Goal: Information Seeking & Learning: Learn about a topic

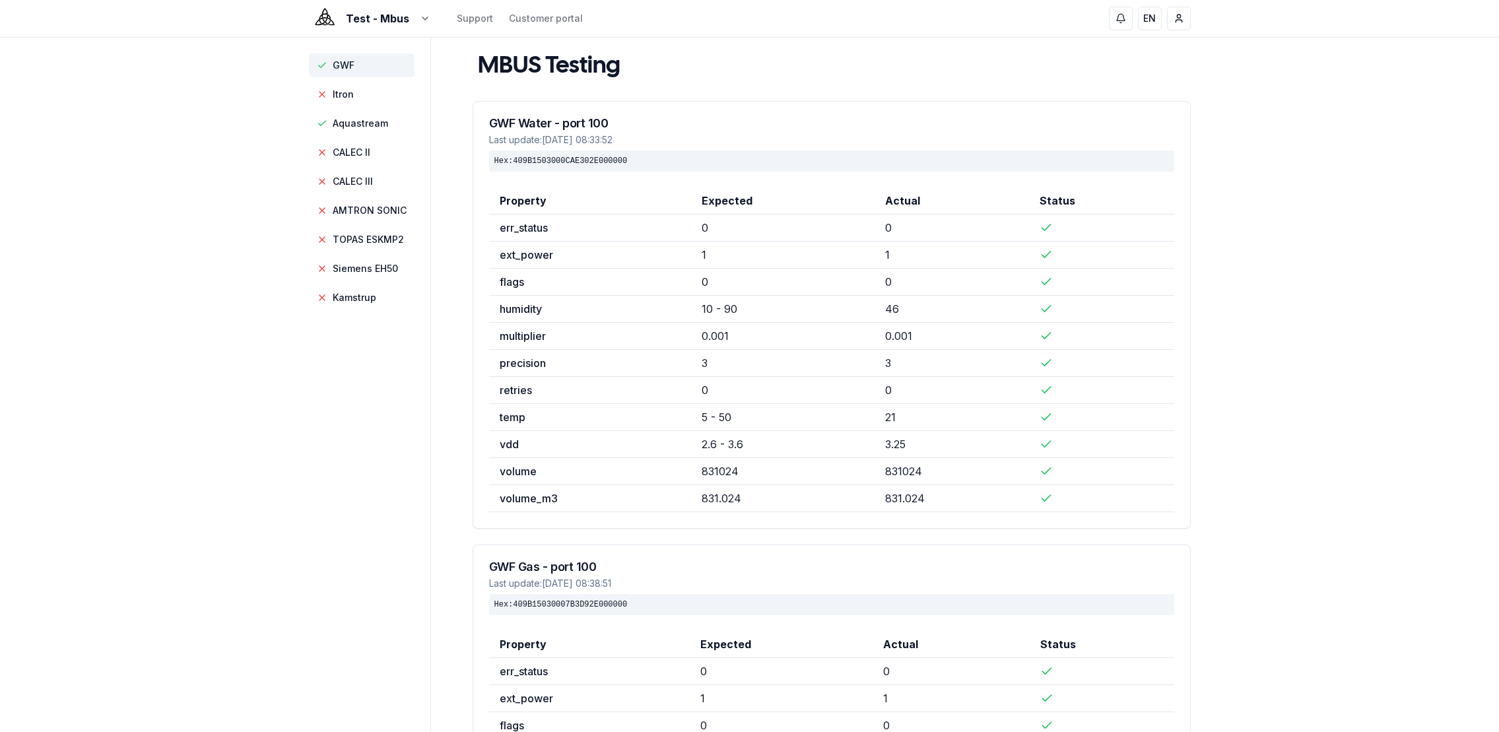
scroll to position [61, 0]
click at [356, 214] on span "AMTRON SONIC" at bounding box center [370, 210] width 74 height 13
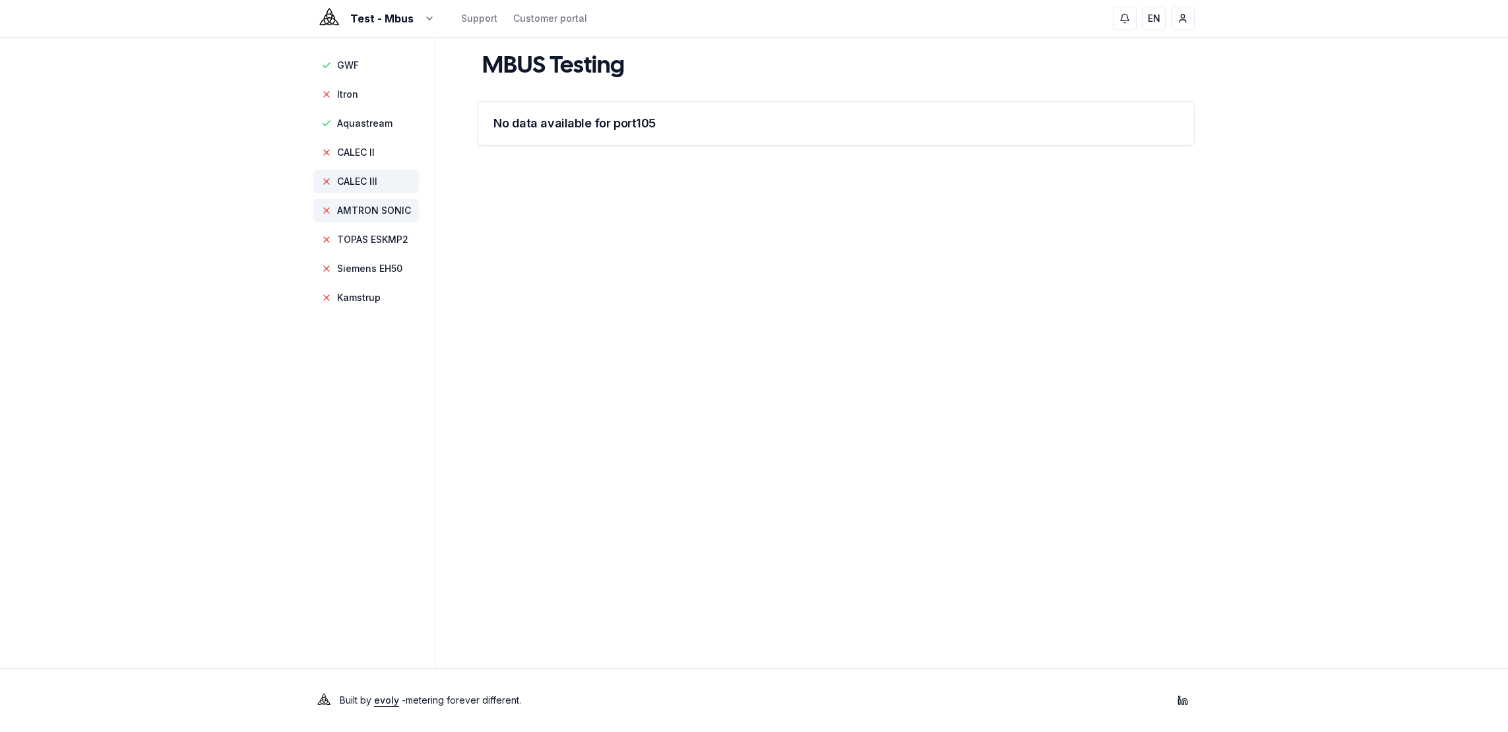
click at [356, 178] on span "CALEC III" at bounding box center [357, 181] width 40 height 13
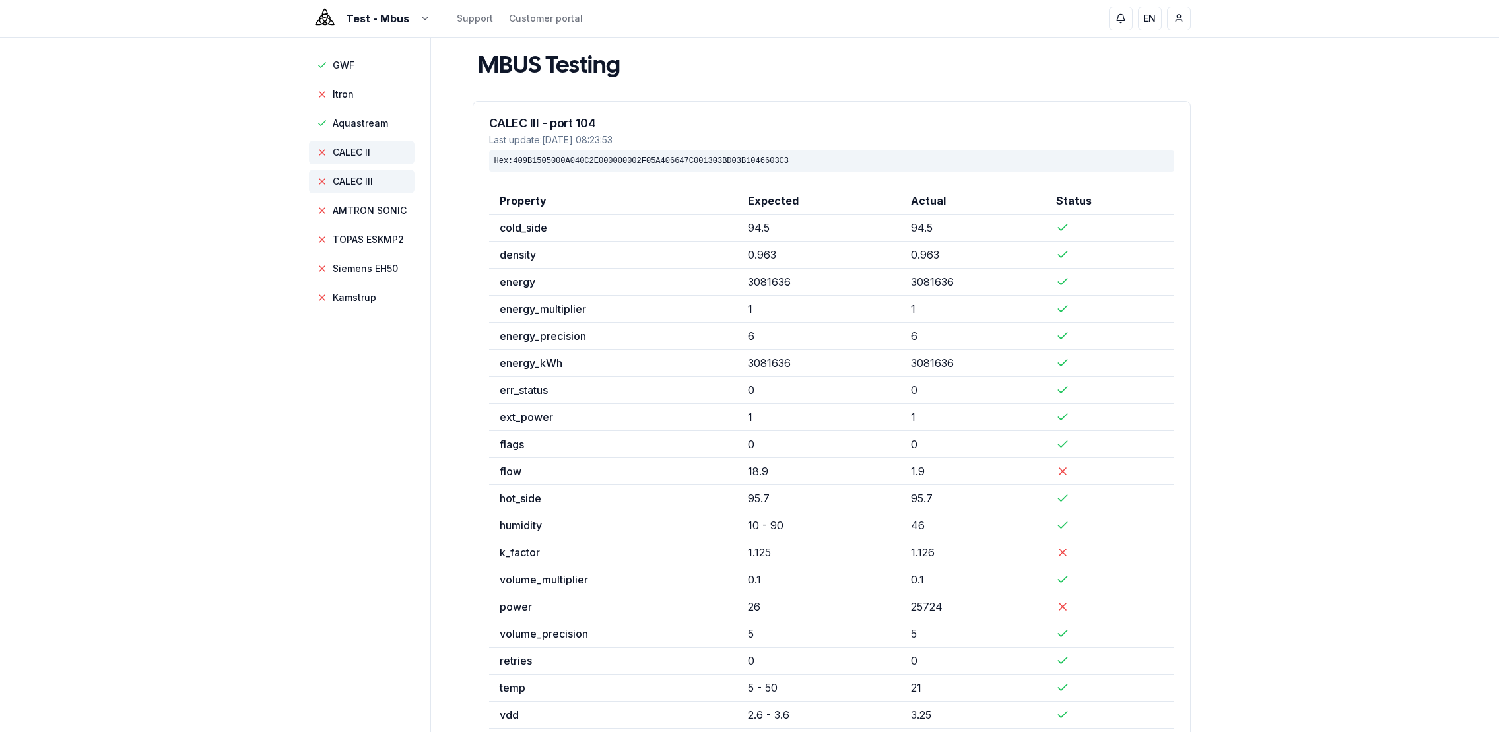
click at [344, 153] on span "CALEC II" at bounding box center [352, 152] width 38 height 13
click at [364, 211] on span "AMTRON SONIC" at bounding box center [370, 210] width 74 height 13
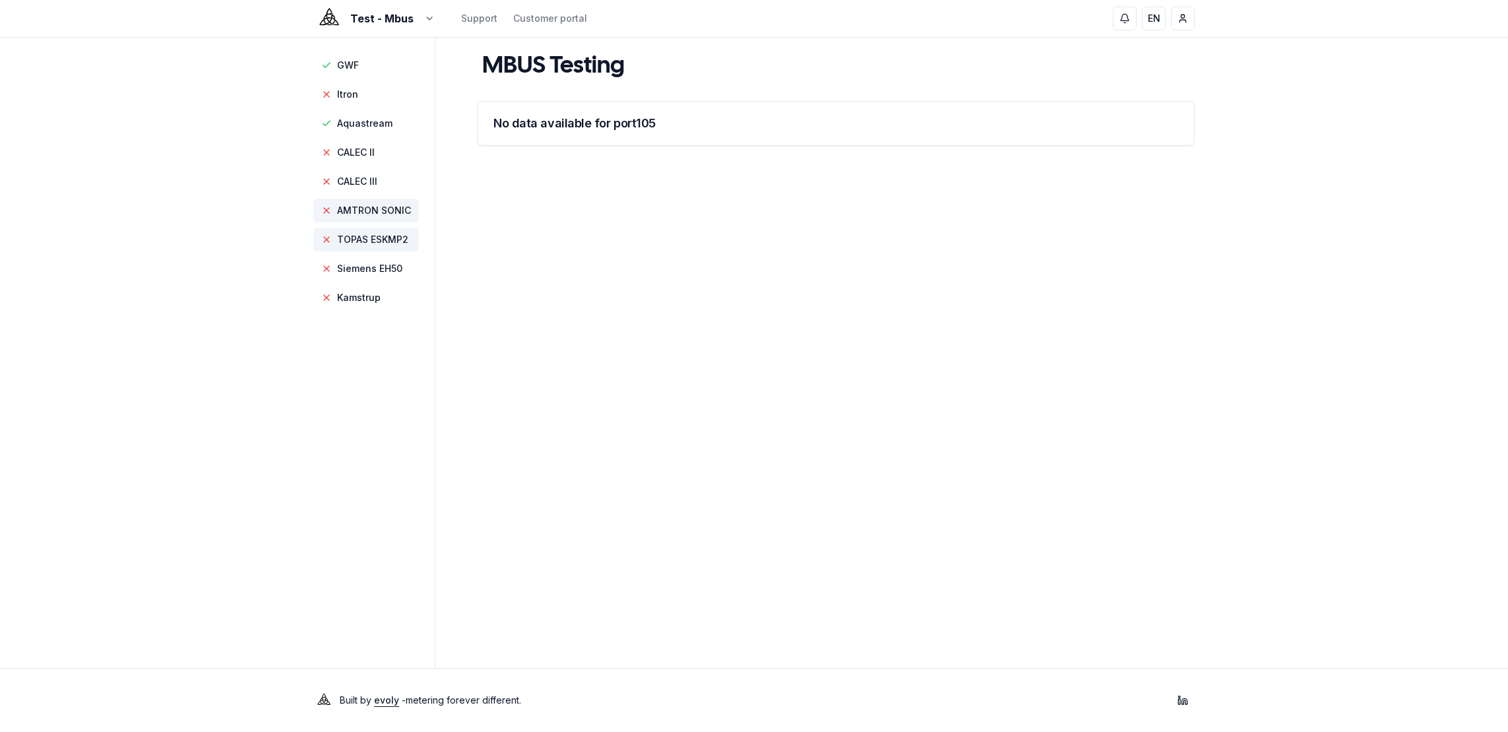
click at [366, 236] on span "TOPAS ESKMP2" at bounding box center [372, 239] width 71 height 13
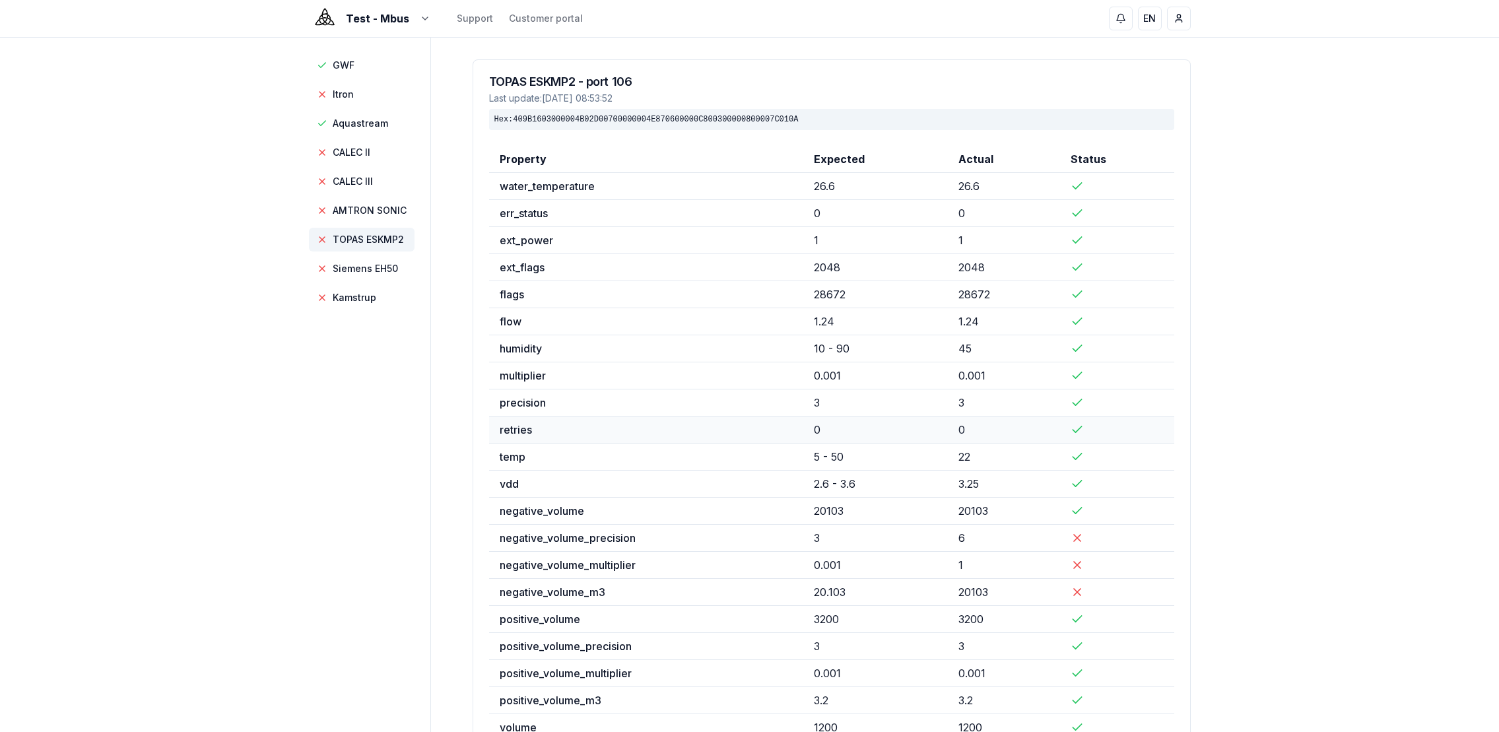
scroll to position [174, 0]
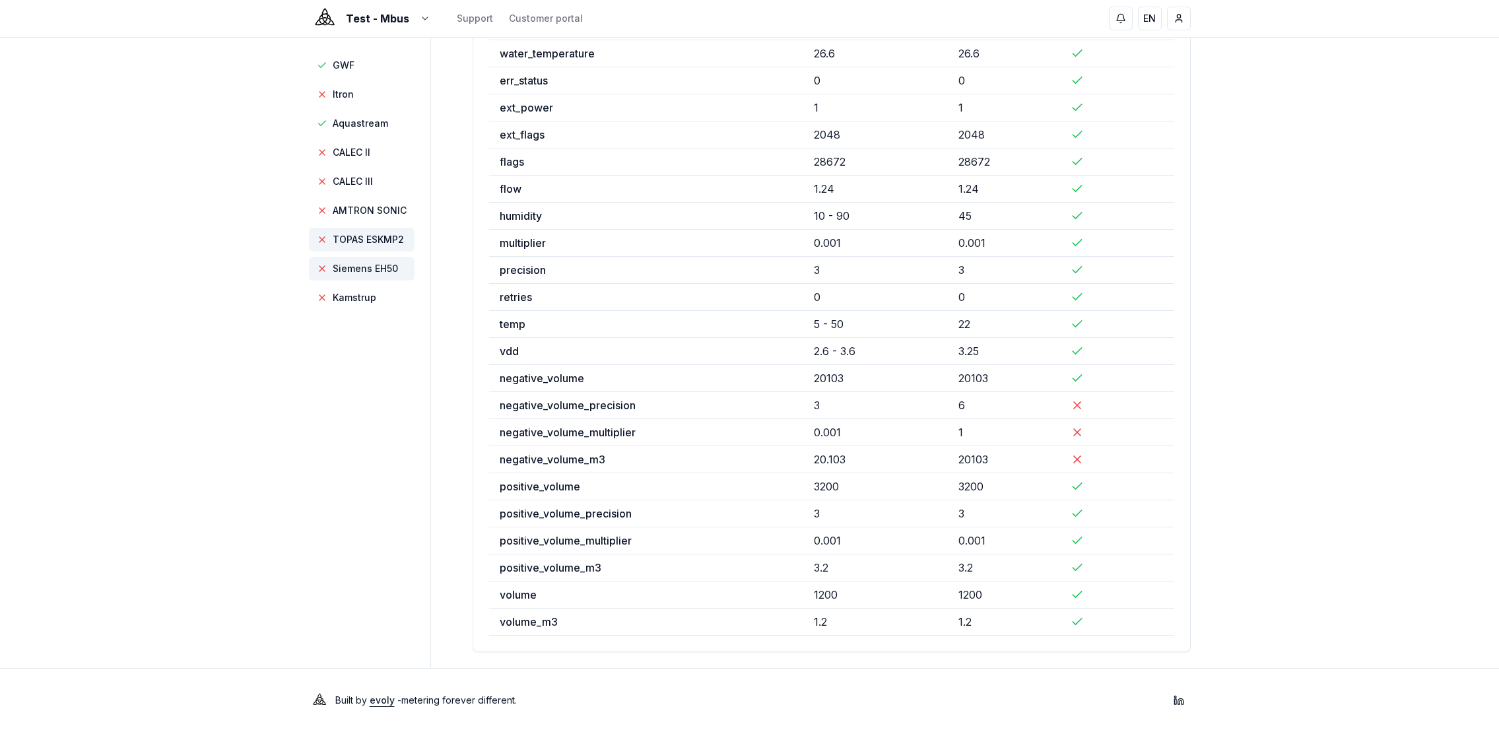
click at [395, 271] on span "Siemens EH50" at bounding box center [365, 268] width 65 height 13
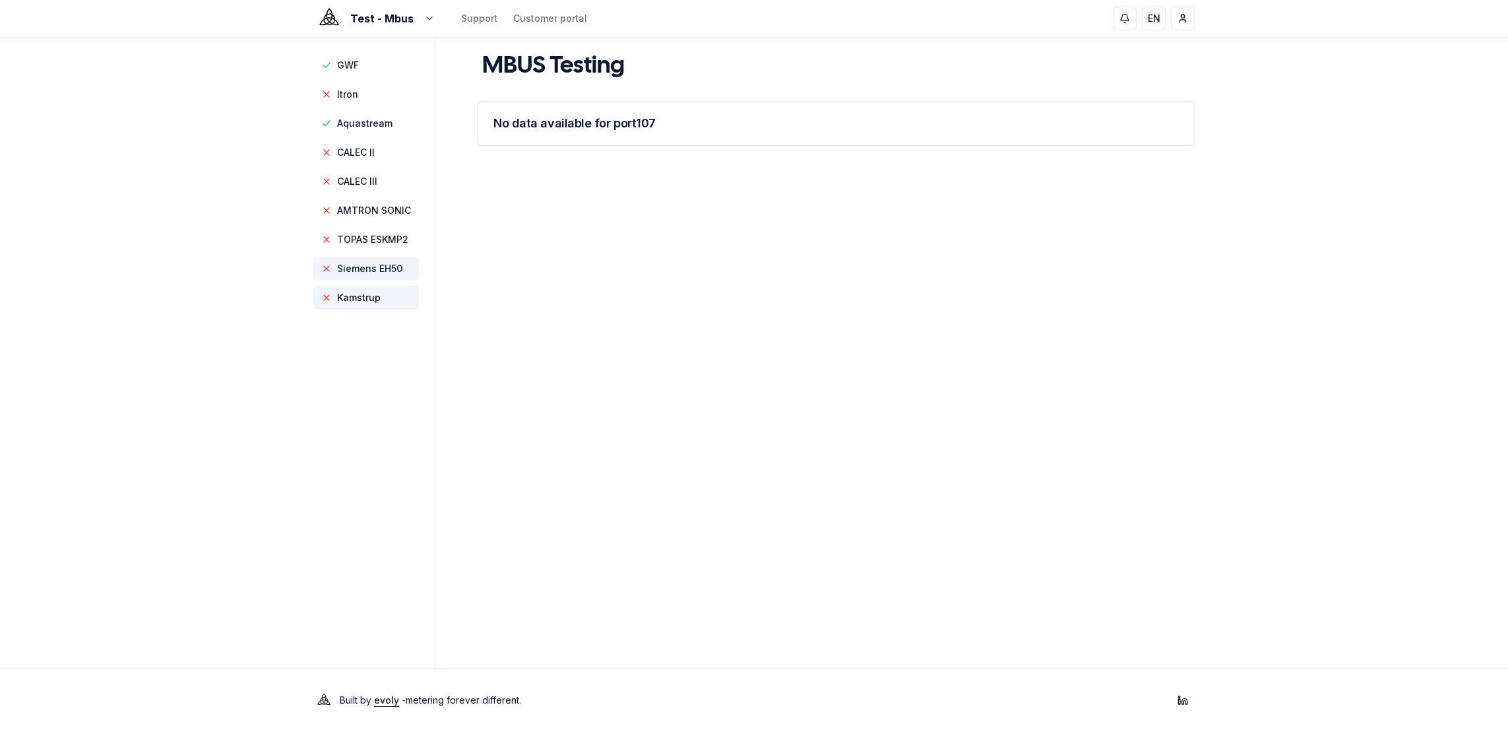
click at [382, 295] on span "Kamstrup" at bounding box center [366, 298] width 106 height 24
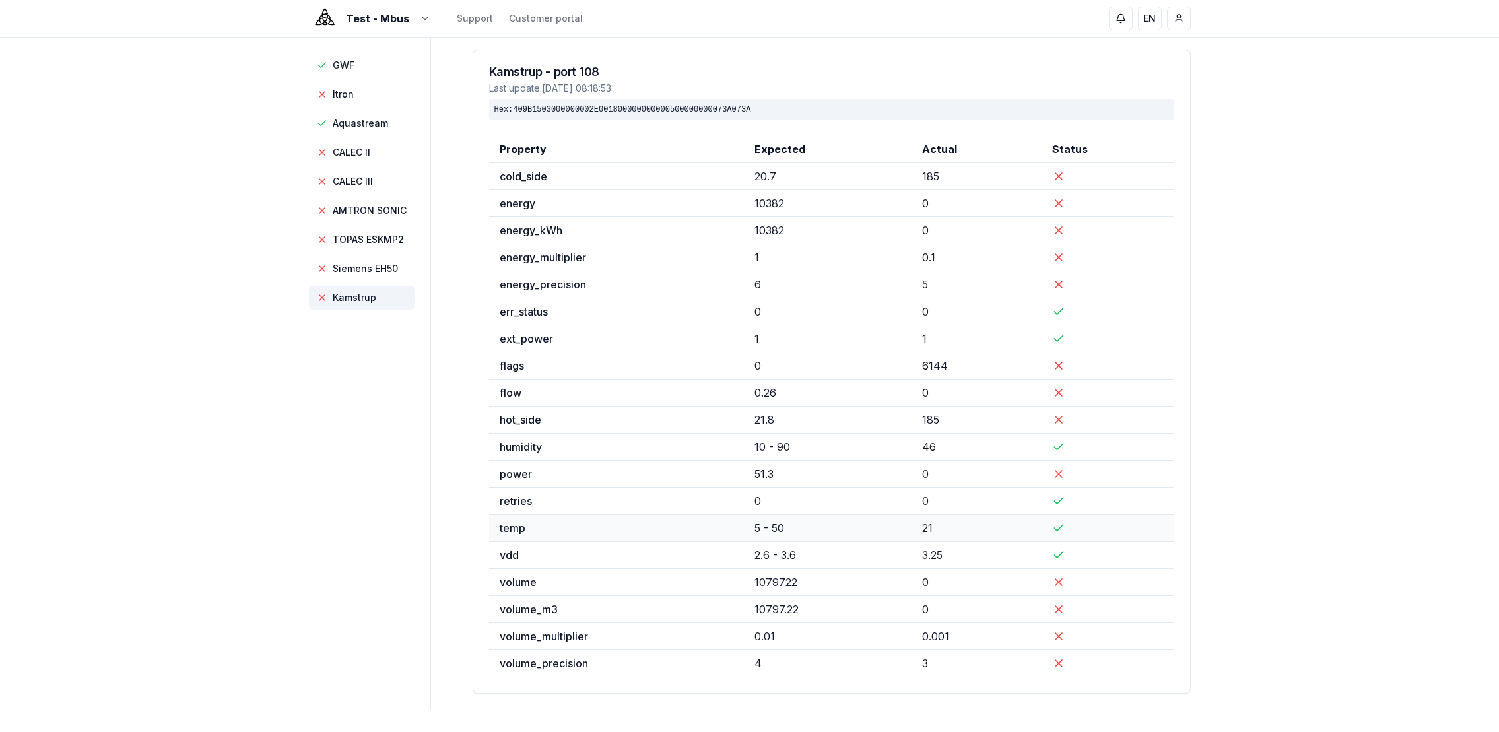
scroll to position [93, 0]
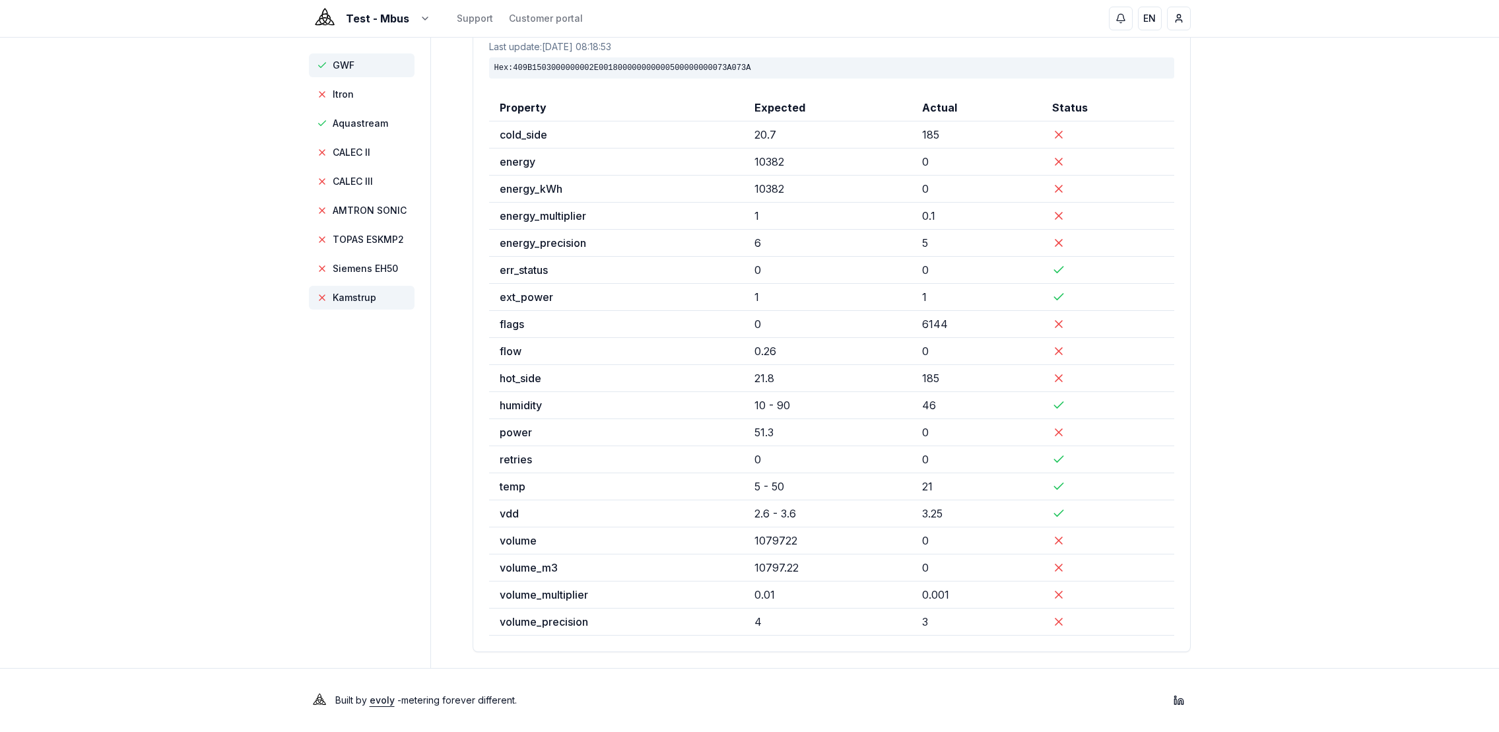
click at [373, 69] on span "GWF" at bounding box center [362, 65] width 106 height 24
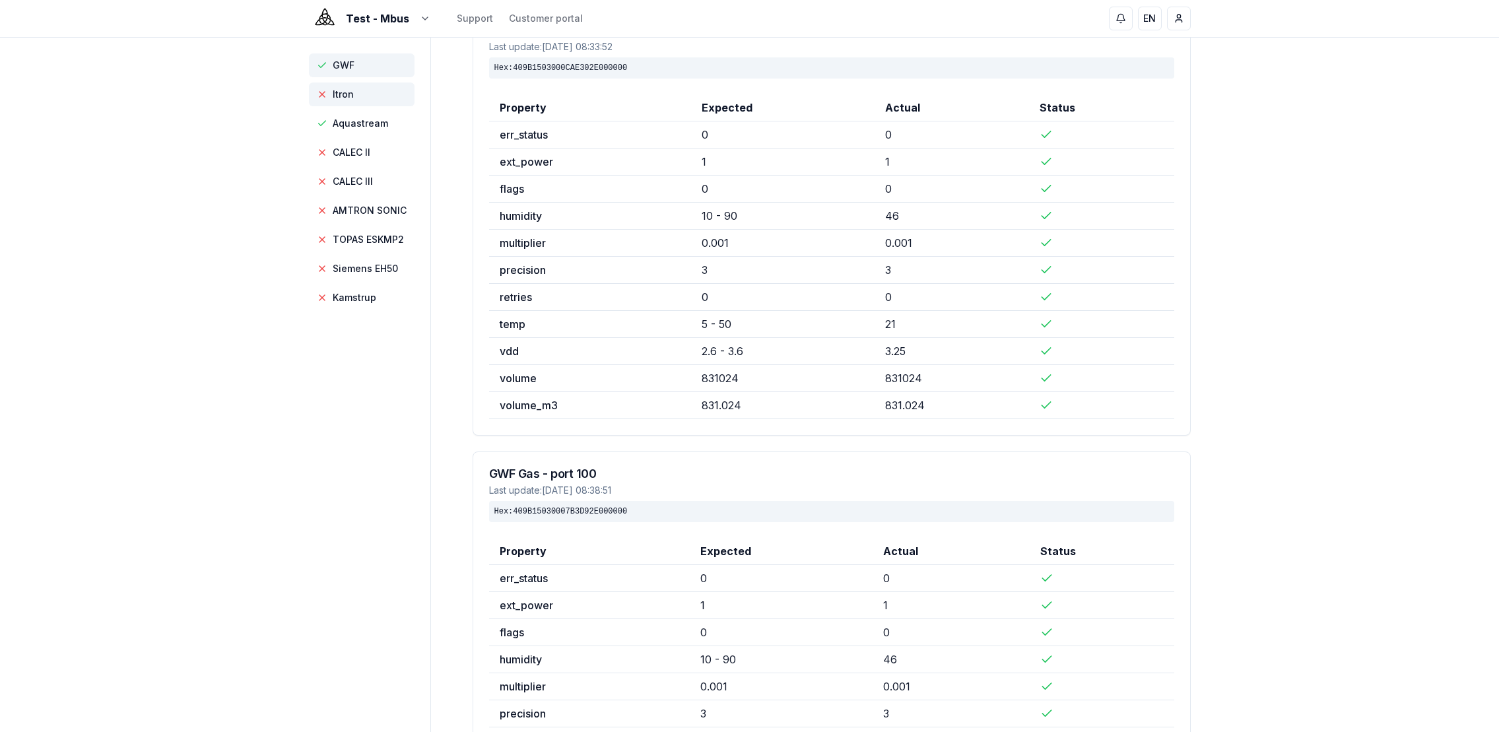
click at [366, 104] on span "Itron" at bounding box center [362, 94] width 106 height 24
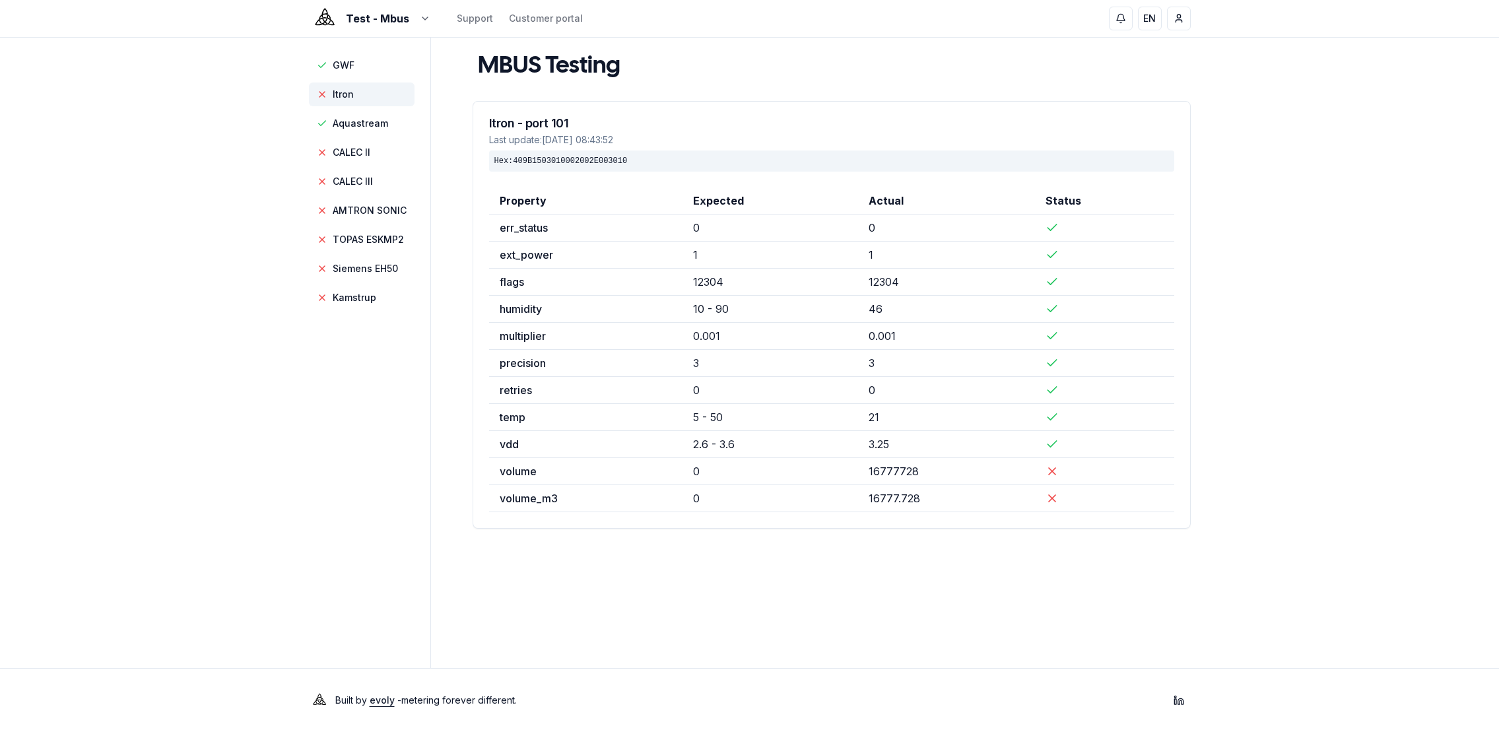
scroll to position [0, 0]
click at [367, 117] on span "Aquastream" at bounding box center [364, 123] width 55 height 13
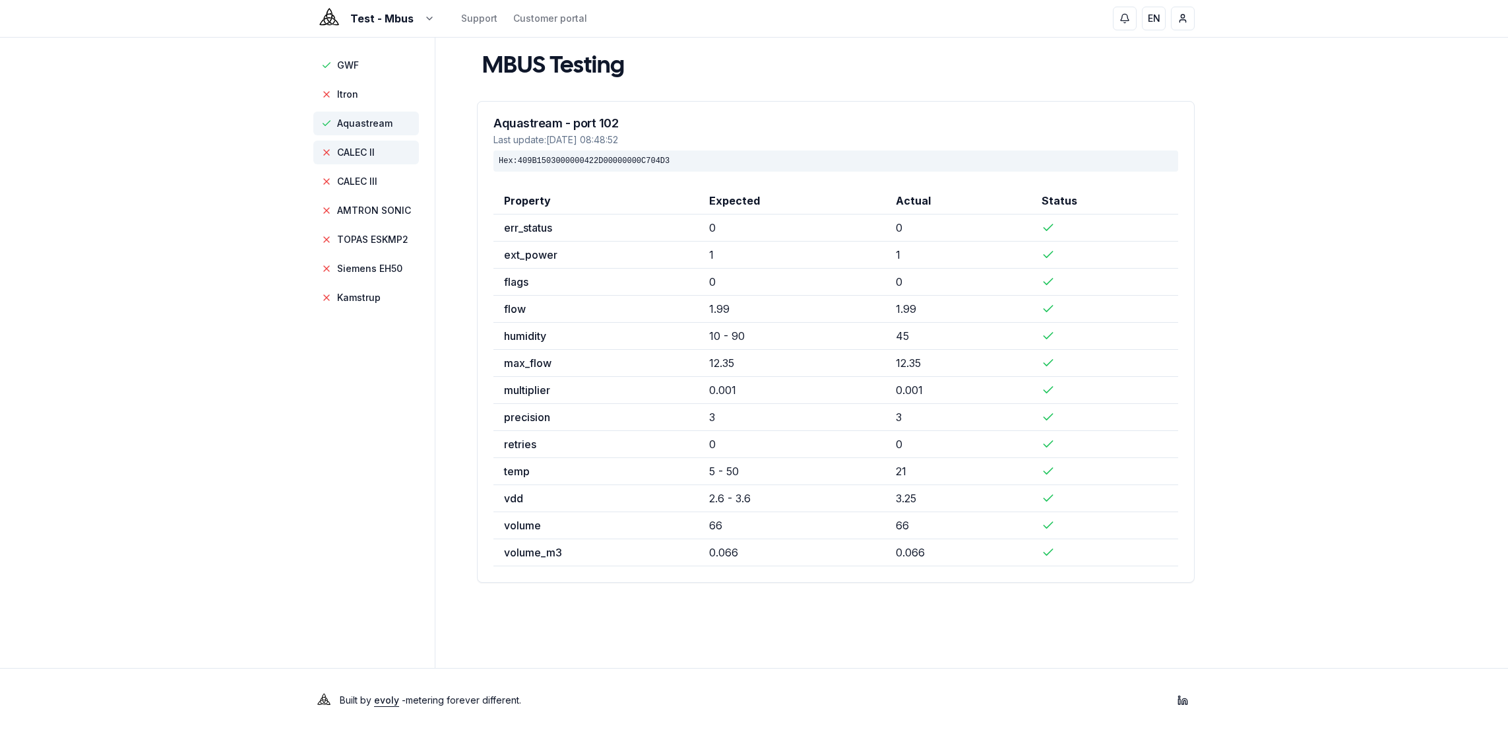
click at [370, 158] on span "CALEC II" at bounding box center [356, 152] width 38 height 13
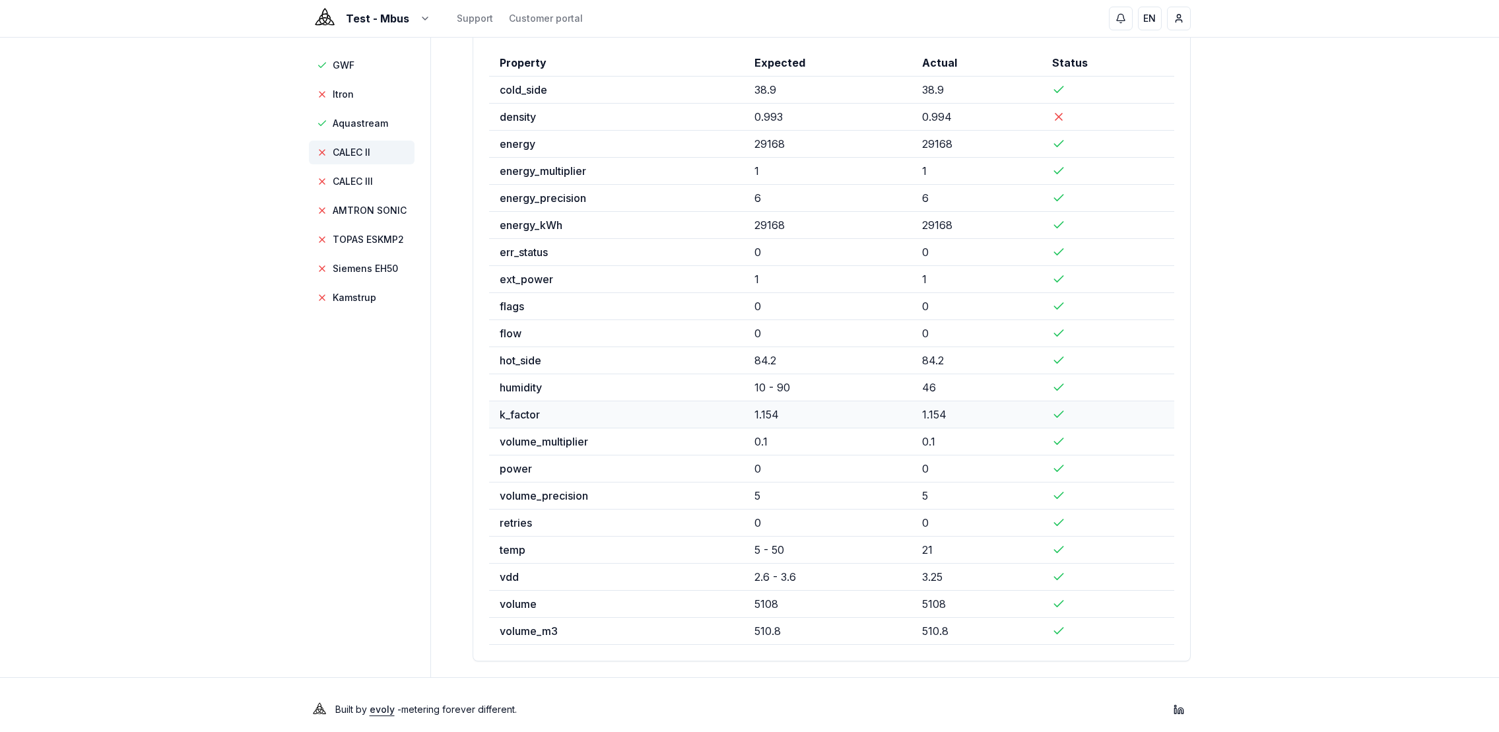
scroll to position [124, 0]
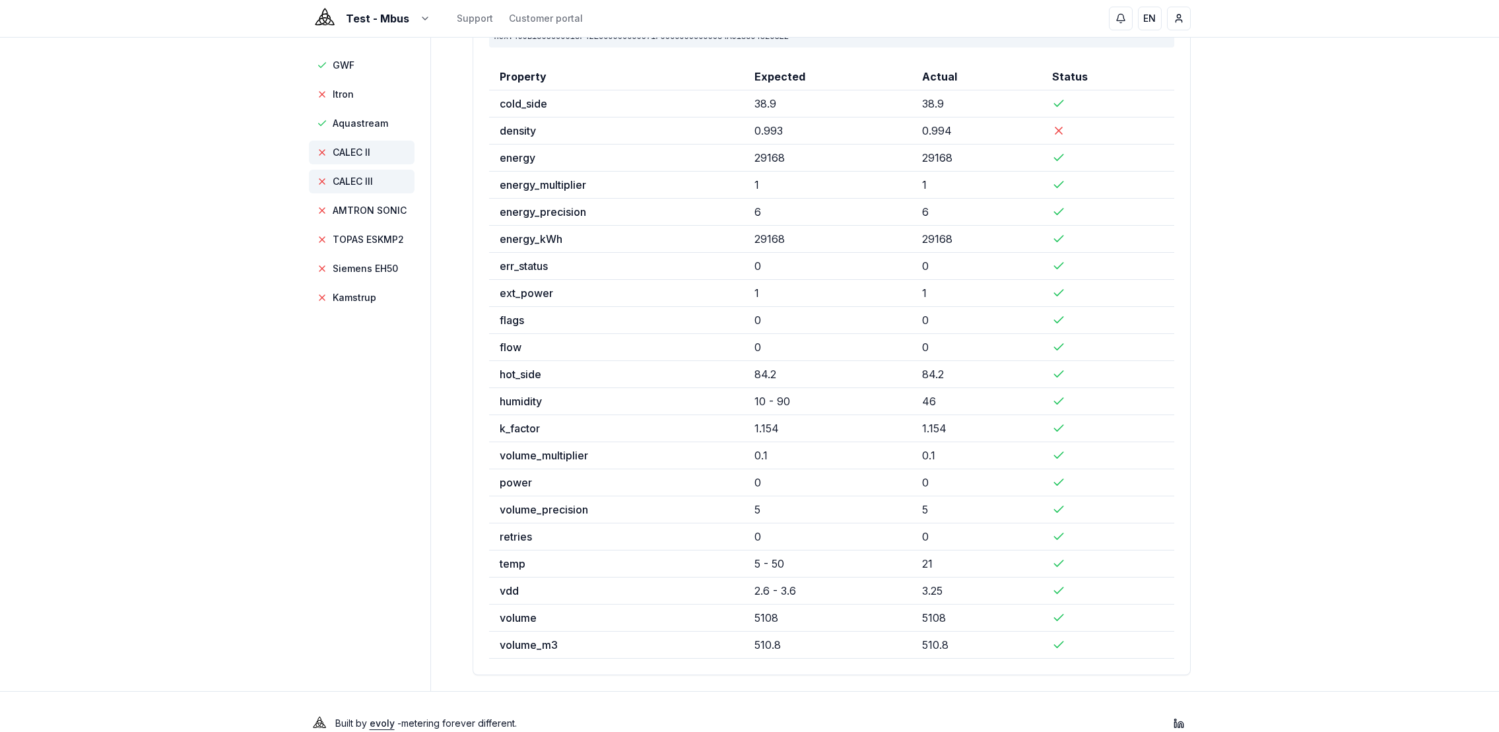
click at [380, 187] on span "CALEC III" at bounding box center [362, 182] width 106 height 24
click at [376, 215] on span "AMTRON SONIC" at bounding box center [370, 210] width 74 height 13
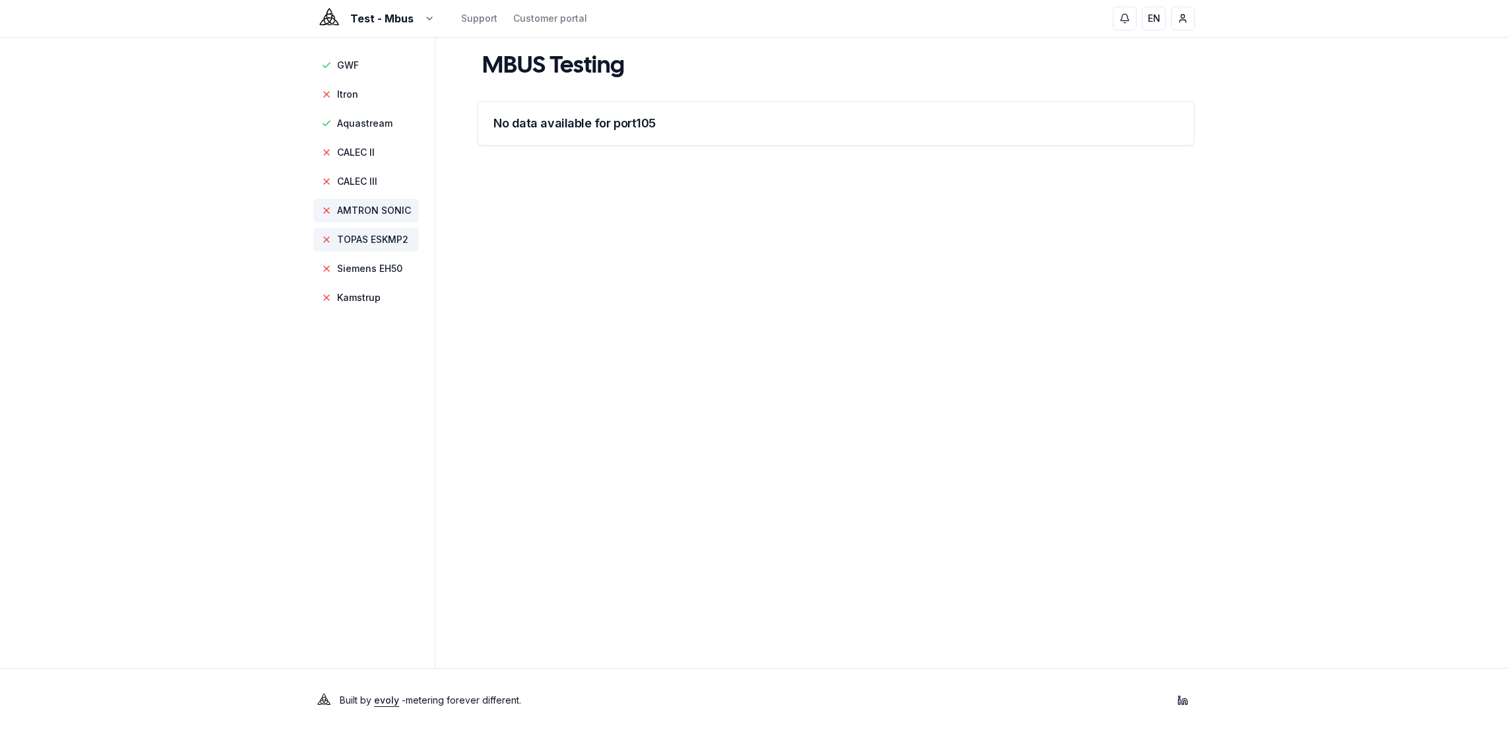
click at [387, 241] on span "TOPAS ESKMP2" at bounding box center [372, 239] width 71 height 13
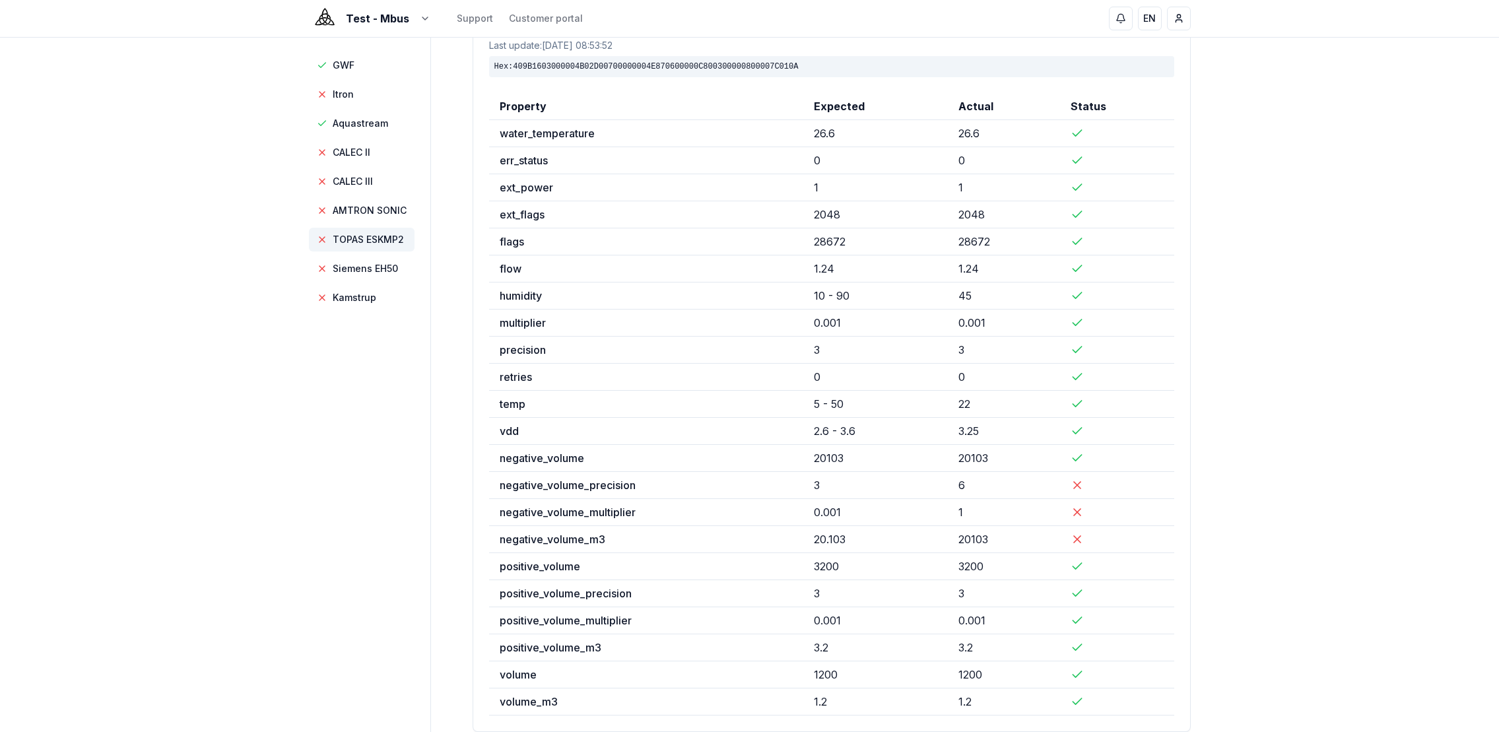
scroll to position [174, 0]
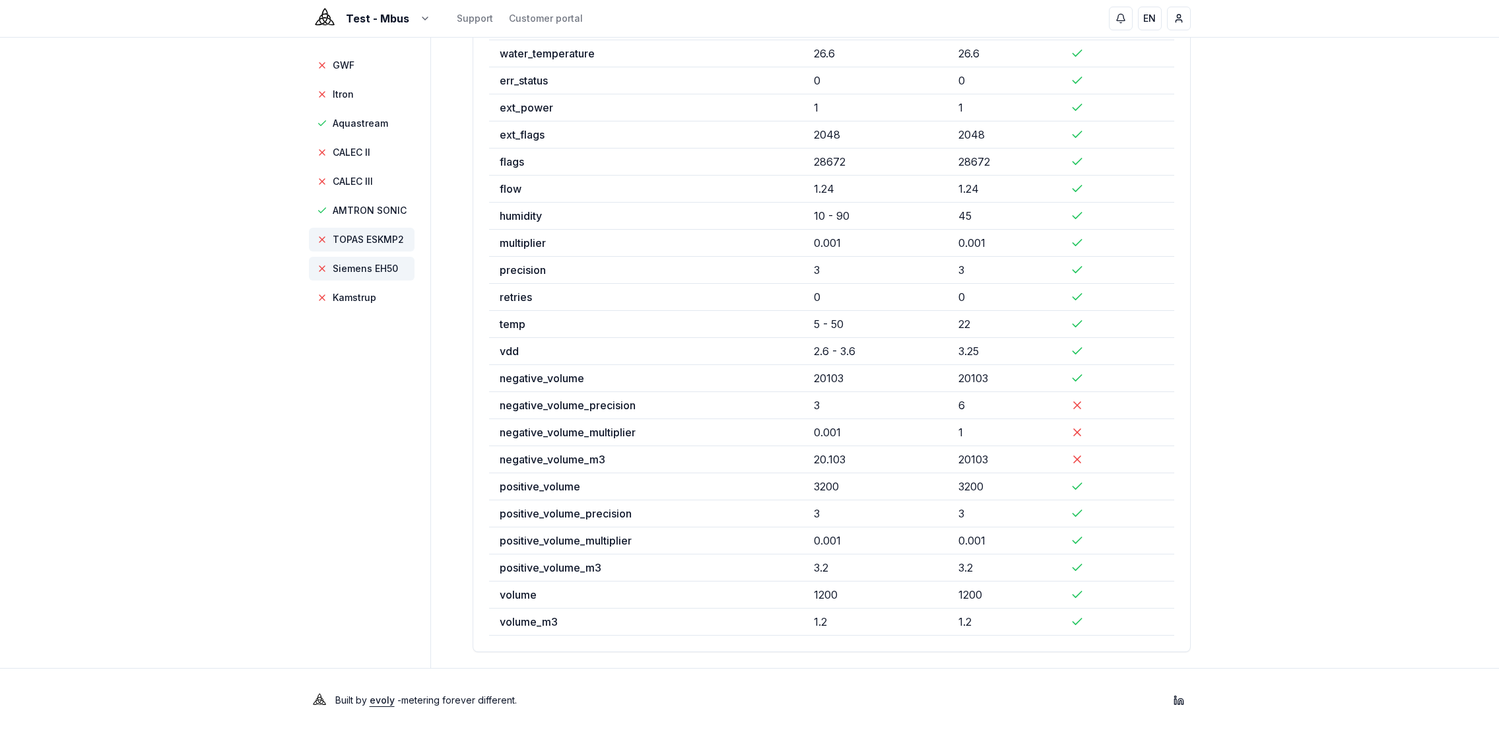
click at [370, 268] on span "Siemens EH50" at bounding box center [365, 268] width 65 height 13
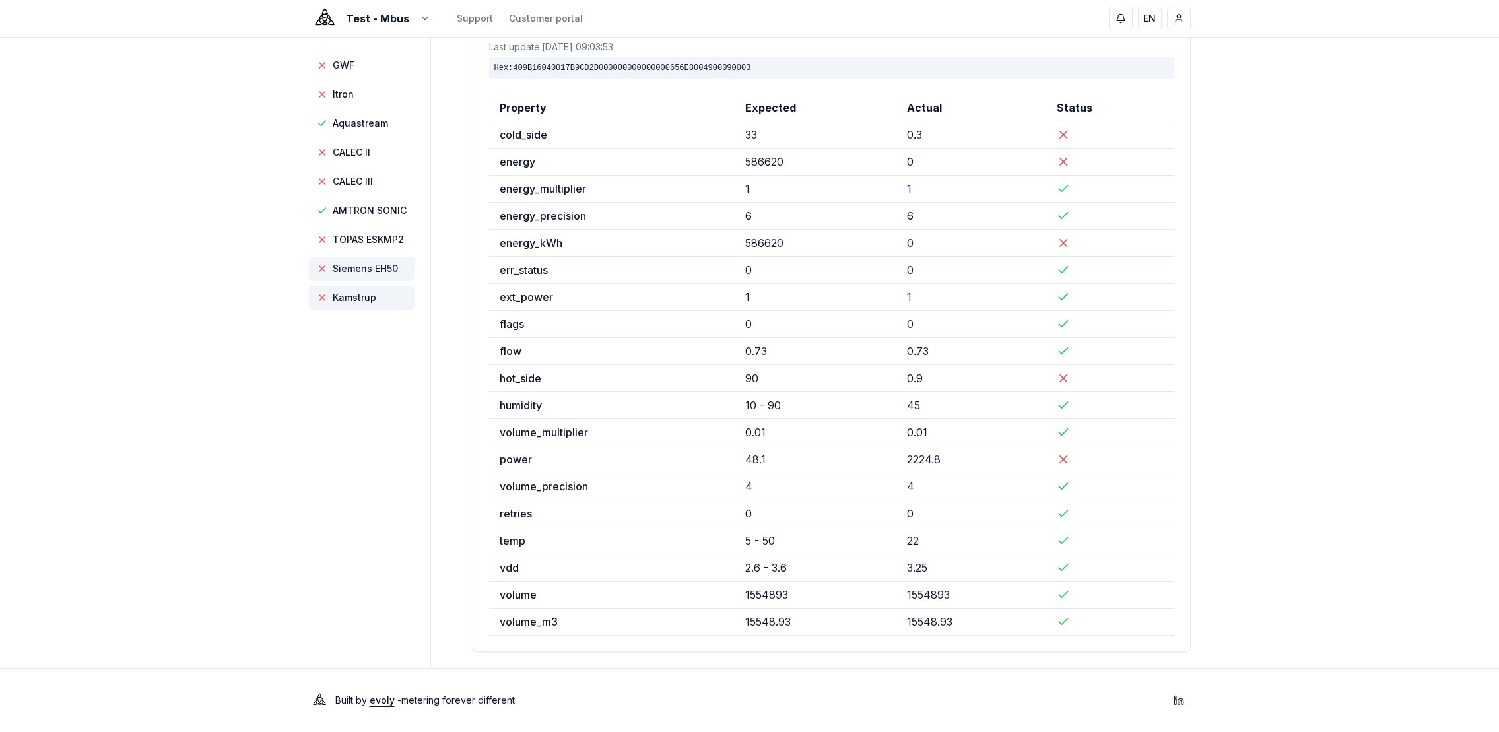
click at [379, 300] on span "Kamstrup" at bounding box center [362, 298] width 106 height 24
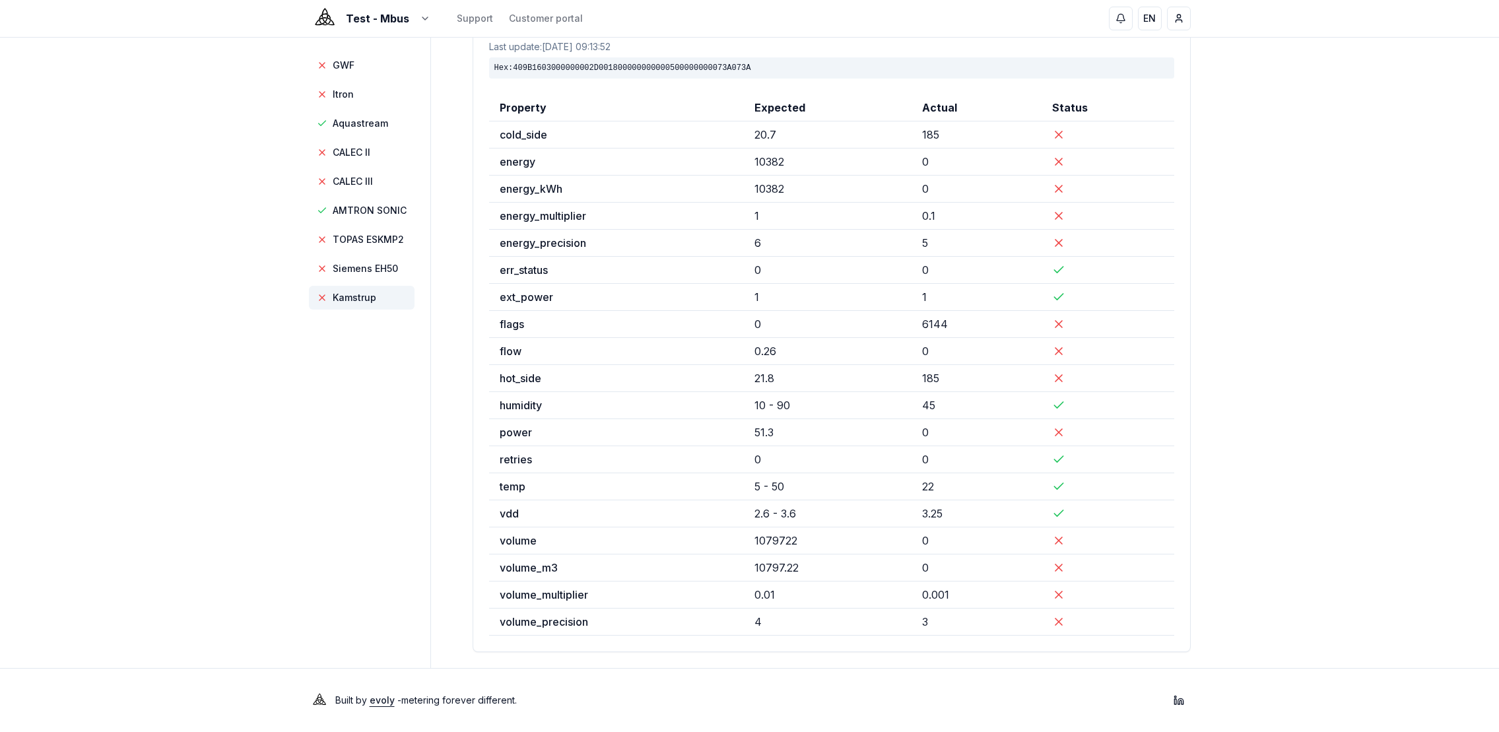
click at [370, 288] on span "Kamstrup" at bounding box center [362, 298] width 106 height 24
click at [346, 59] on span "GWF" at bounding box center [344, 65] width 22 height 13
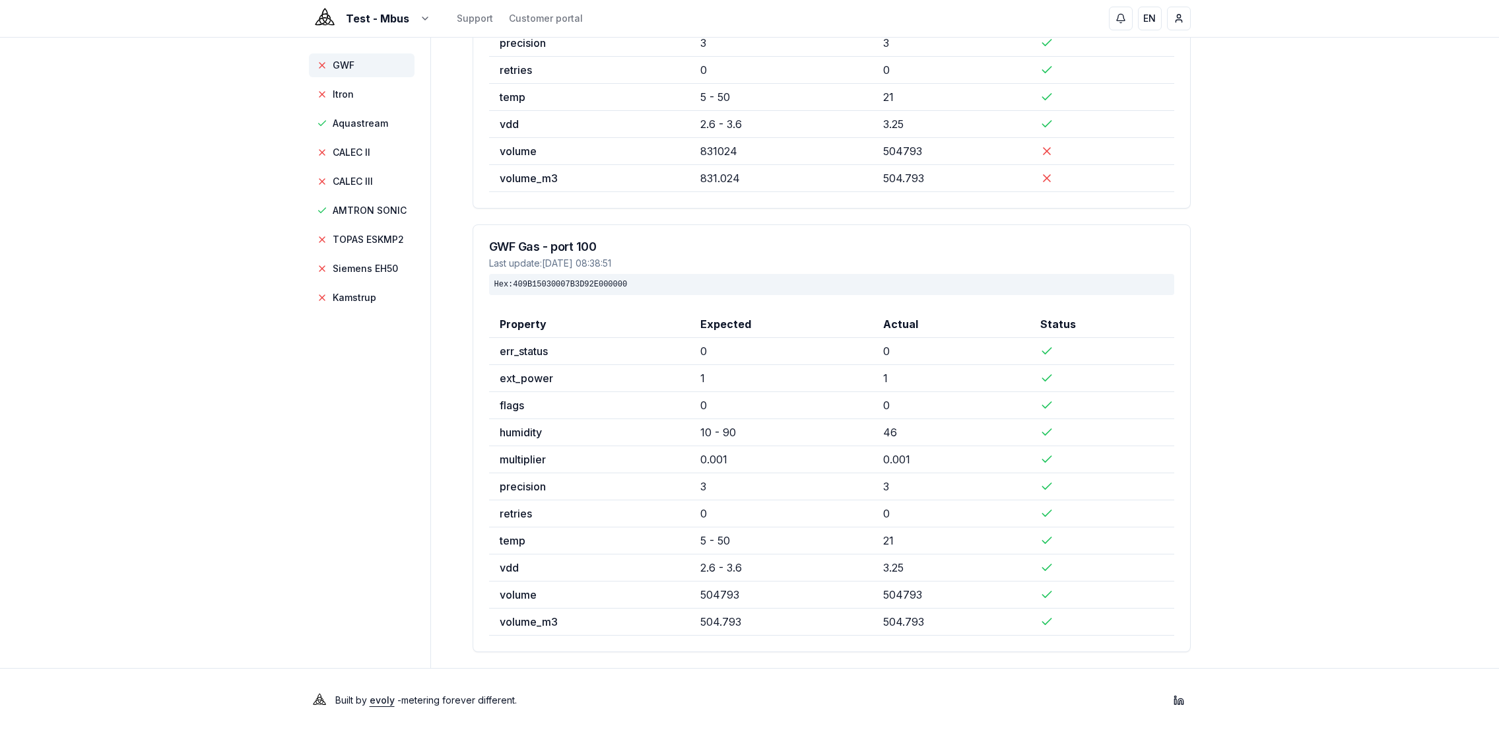
scroll to position [0, 0]
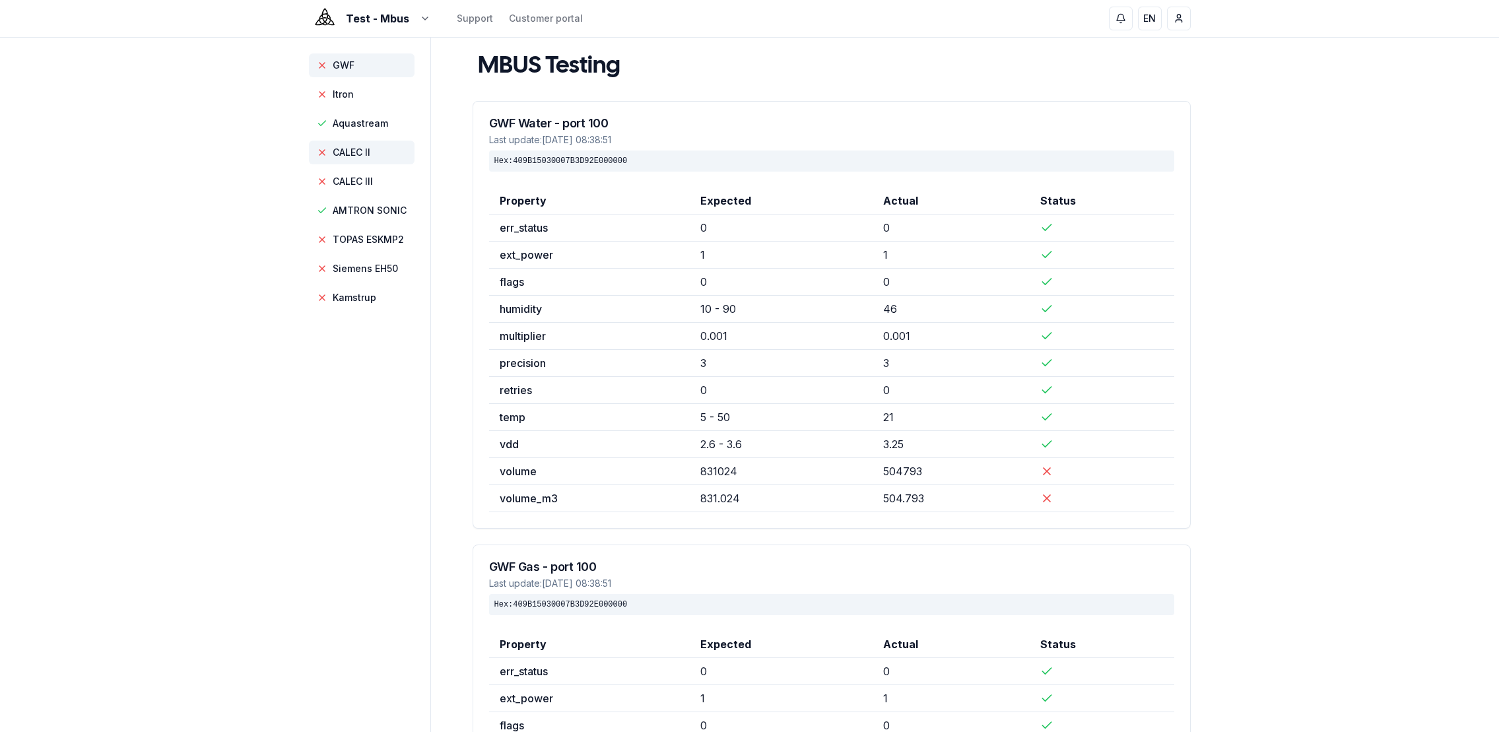
click at [361, 160] on span "CALEC II" at bounding box center [362, 153] width 106 height 24
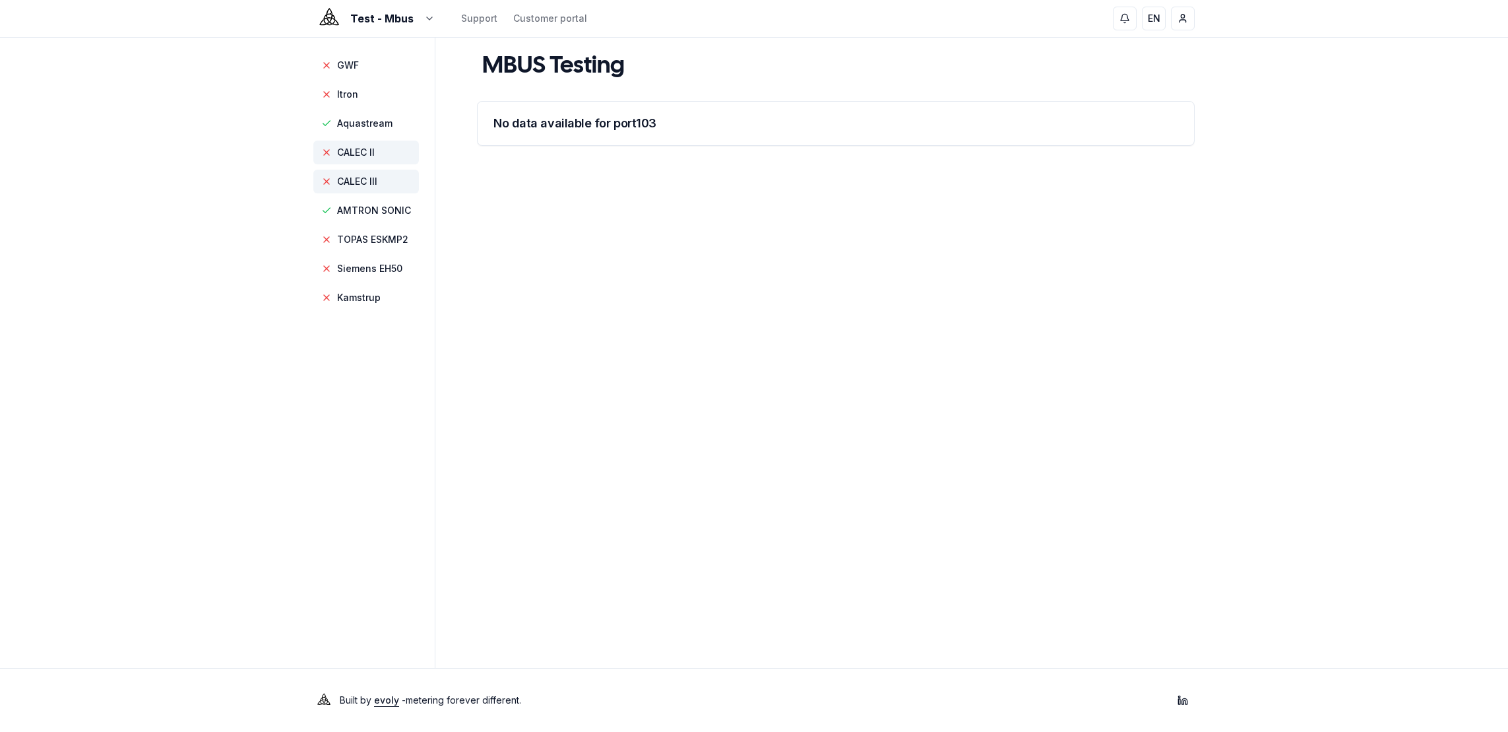
click at [364, 183] on span "CALEC III" at bounding box center [357, 181] width 40 height 13
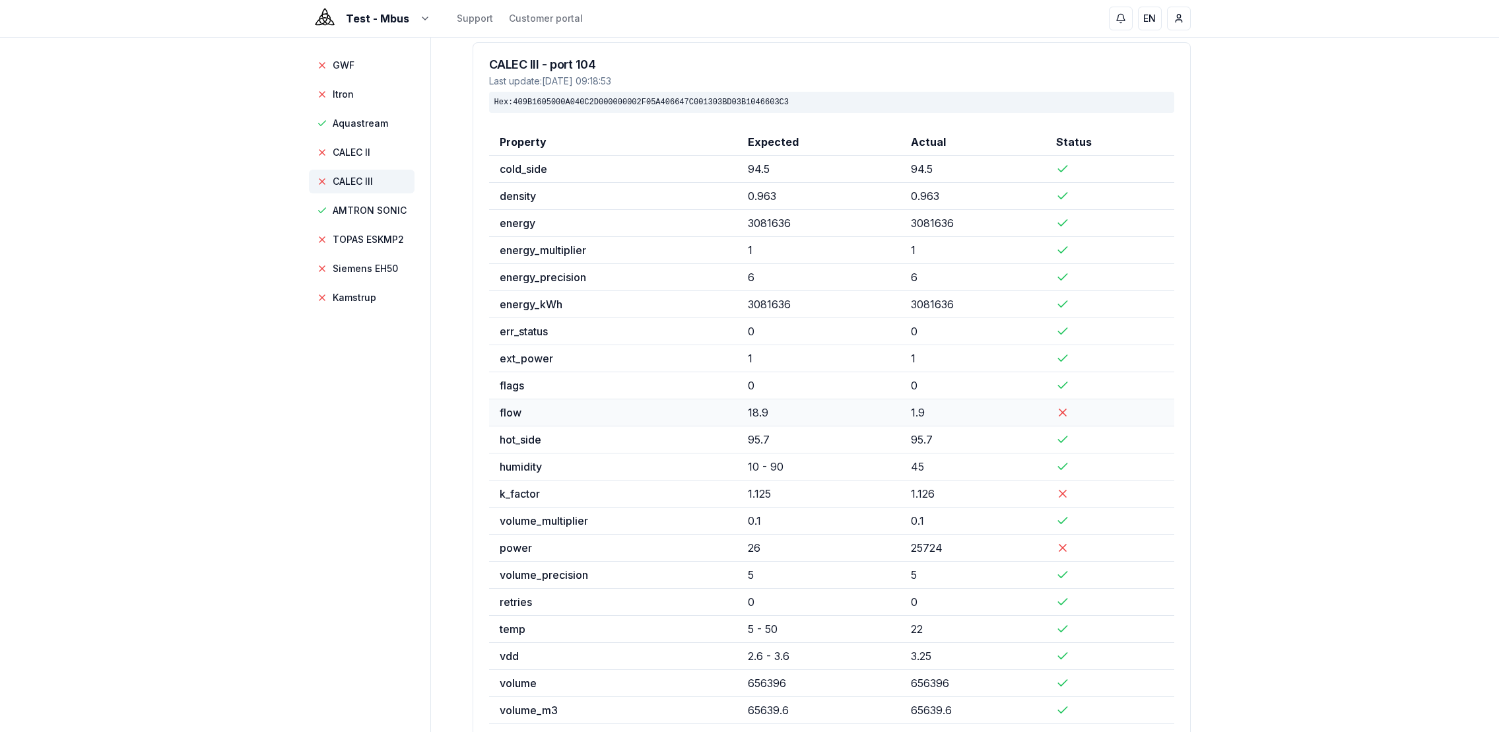
scroll to position [147, 0]
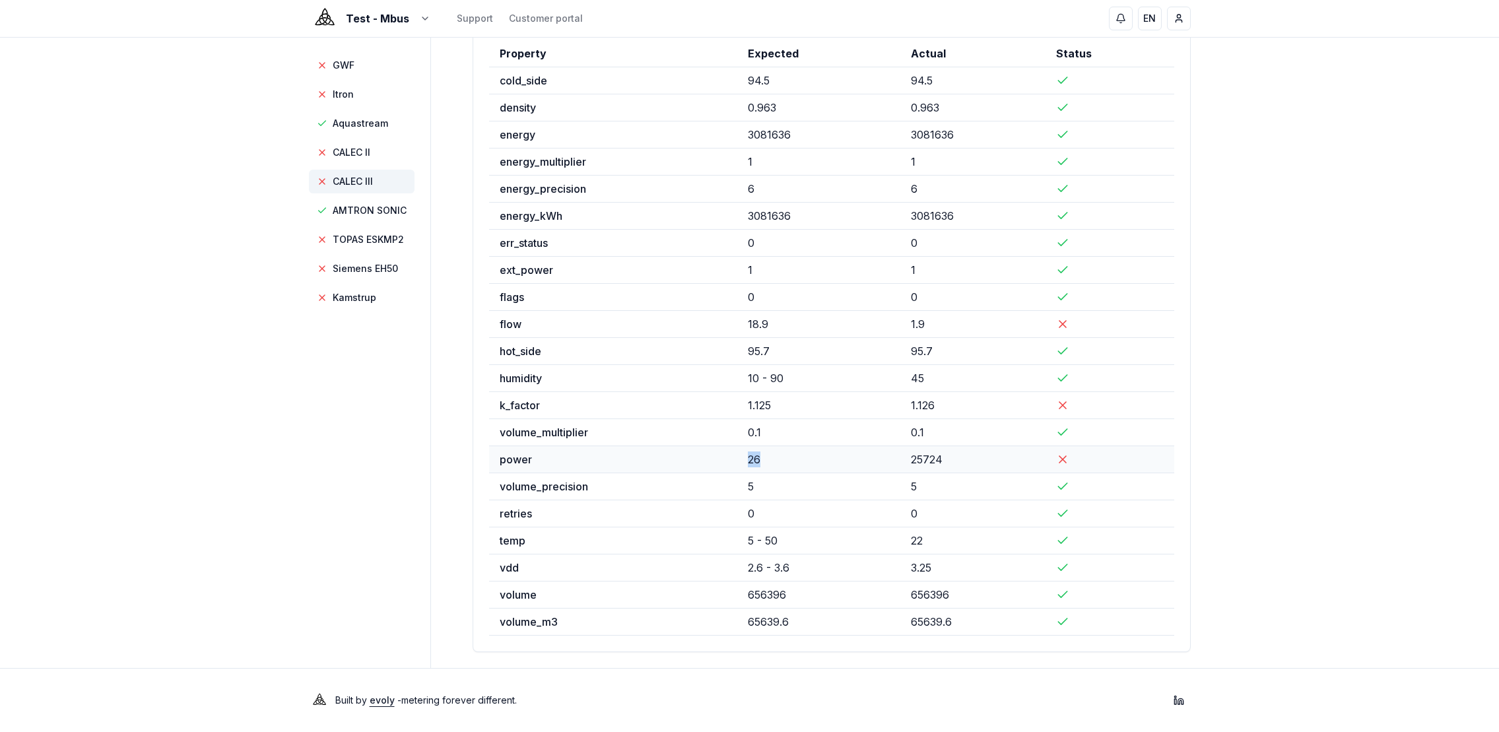
drag, startPoint x: 746, startPoint y: 460, endPoint x: 768, endPoint y: 459, distance: 21.8
click at [768, 459] on tr "power 26 25724" at bounding box center [831, 459] width 685 height 27
click at [786, 456] on td "26" at bounding box center [818, 459] width 163 height 27
drag, startPoint x: 773, startPoint y: 460, endPoint x: 752, endPoint y: 457, distance: 21.9
click at [752, 457] on td "26" at bounding box center [818, 459] width 163 height 27
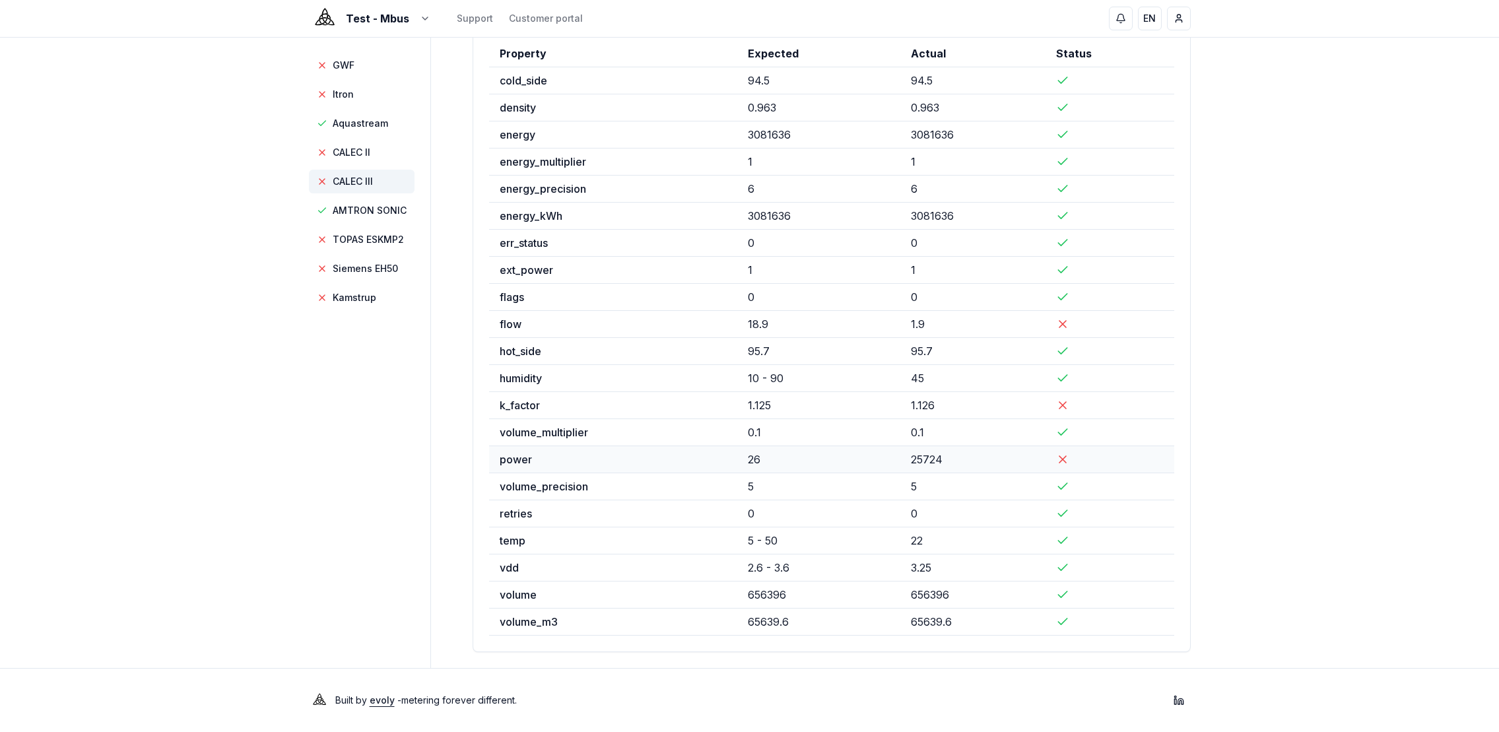
click at [773, 457] on td "26" at bounding box center [818, 459] width 163 height 27
drag, startPoint x: 772, startPoint y: 458, endPoint x: 761, endPoint y: 458, distance: 11.2
click at [753, 459] on td "26" at bounding box center [818, 459] width 163 height 27
click at [776, 461] on td "26" at bounding box center [818, 459] width 163 height 27
drag, startPoint x: 771, startPoint y: 461, endPoint x: 758, endPoint y: 466, distance: 14.0
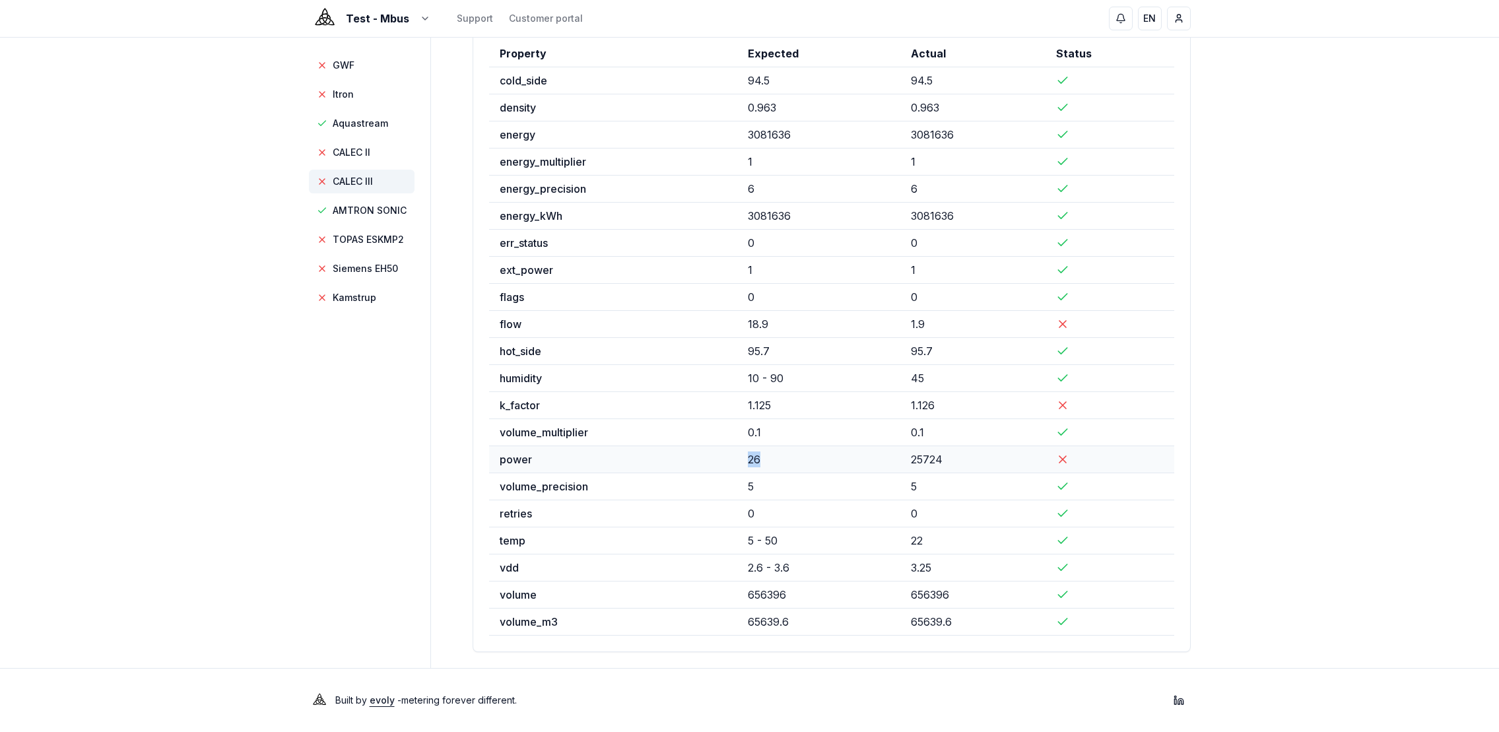
click at [737, 462] on tr "power 26 25724" at bounding box center [831, 459] width 685 height 27
drag, startPoint x: 909, startPoint y: 458, endPoint x: 926, endPoint y: 459, distance: 17.2
click at [926, 459] on td "25724" at bounding box center [972, 459] width 145 height 27
drag, startPoint x: 917, startPoint y: 470, endPoint x: 929, endPoint y: 465, distance: 13.0
click at [917, 470] on td "25724" at bounding box center [972, 459] width 145 height 27
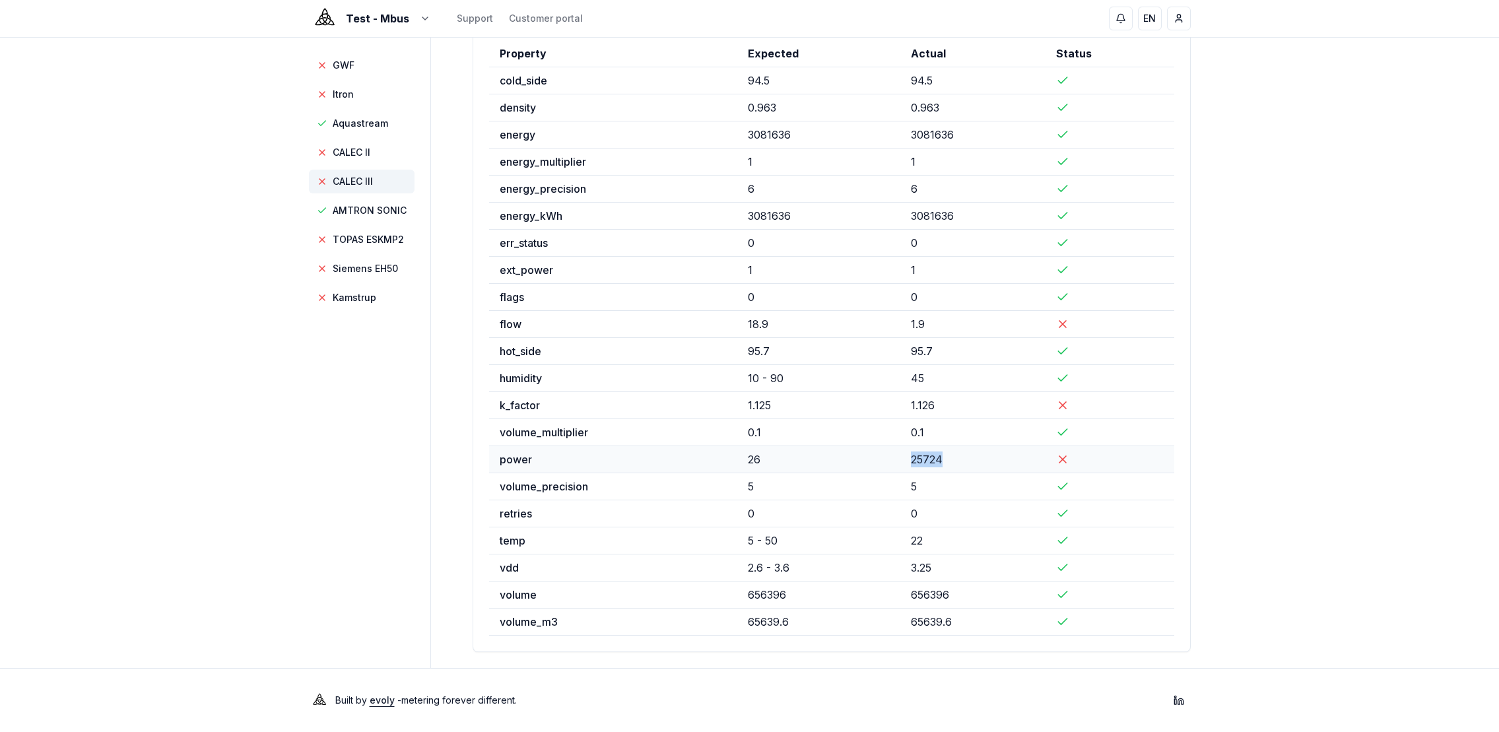
drag, startPoint x: 909, startPoint y: 459, endPoint x: 961, endPoint y: 470, distance: 53.3
click at [953, 468] on td "25724" at bounding box center [972, 459] width 145 height 27
drag, startPoint x: 959, startPoint y: 462, endPoint x: 952, endPoint y: 460, distance: 6.9
click at [959, 462] on td "25724" at bounding box center [972, 459] width 145 height 27
drag, startPoint x: 910, startPoint y: 459, endPoint x: 951, endPoint y: 463, distance: 41.1
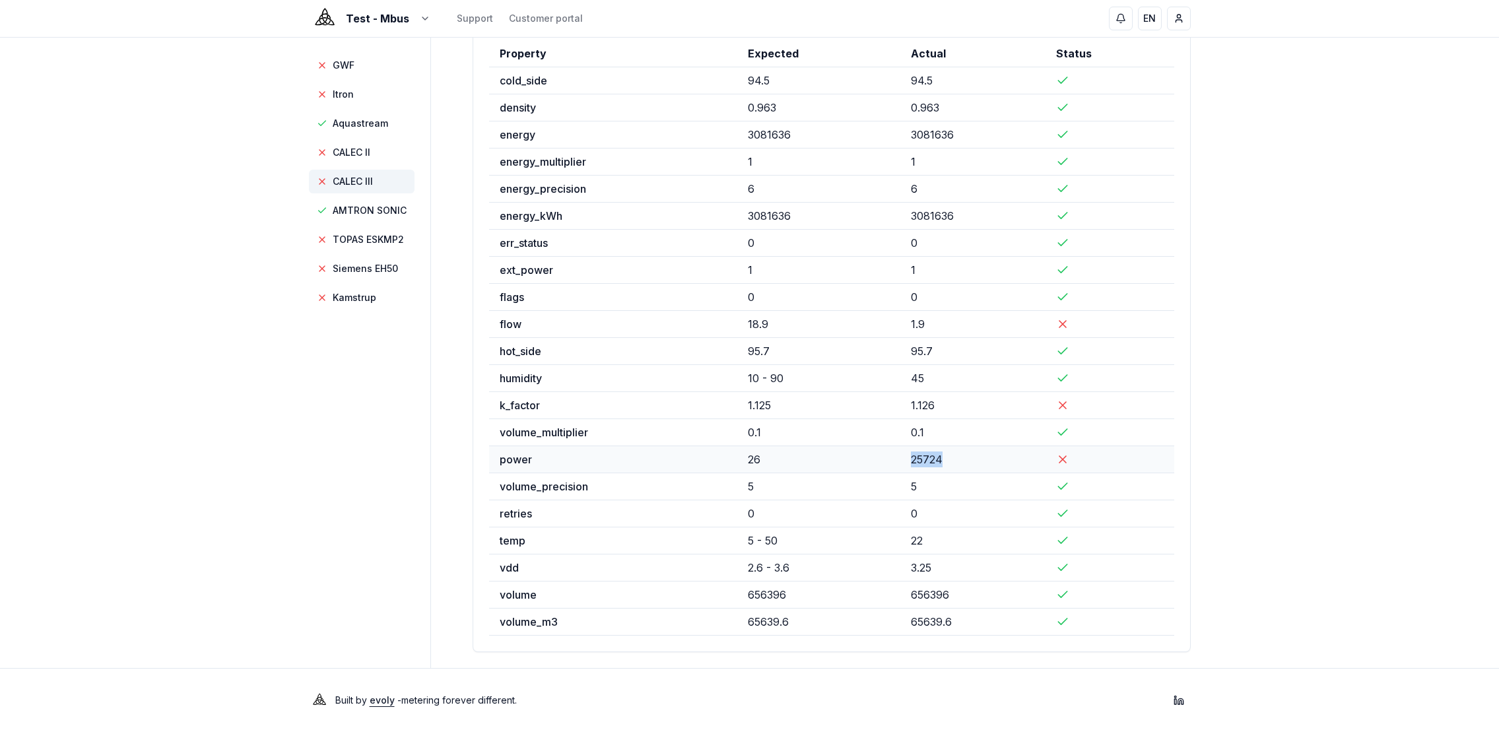
click at [952, 464] on td "25724" at bounding box center [972, 459] width 145 height 27
click at [346, 66] on span "GWF" at bounding box center [344, 65] width 22 height 13
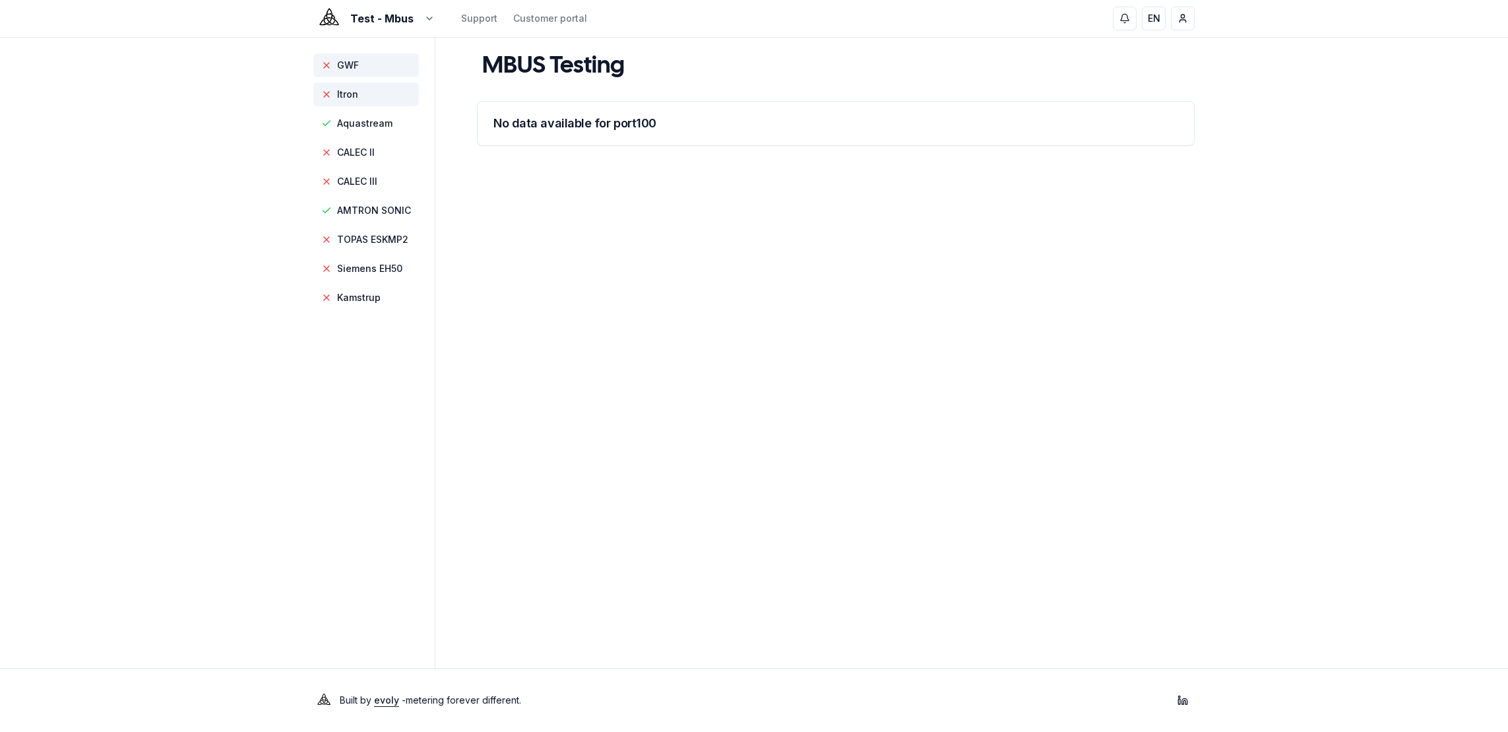
click at [345, 101] on span "Itron" at bounding box center [366, 94] width 106 height 24
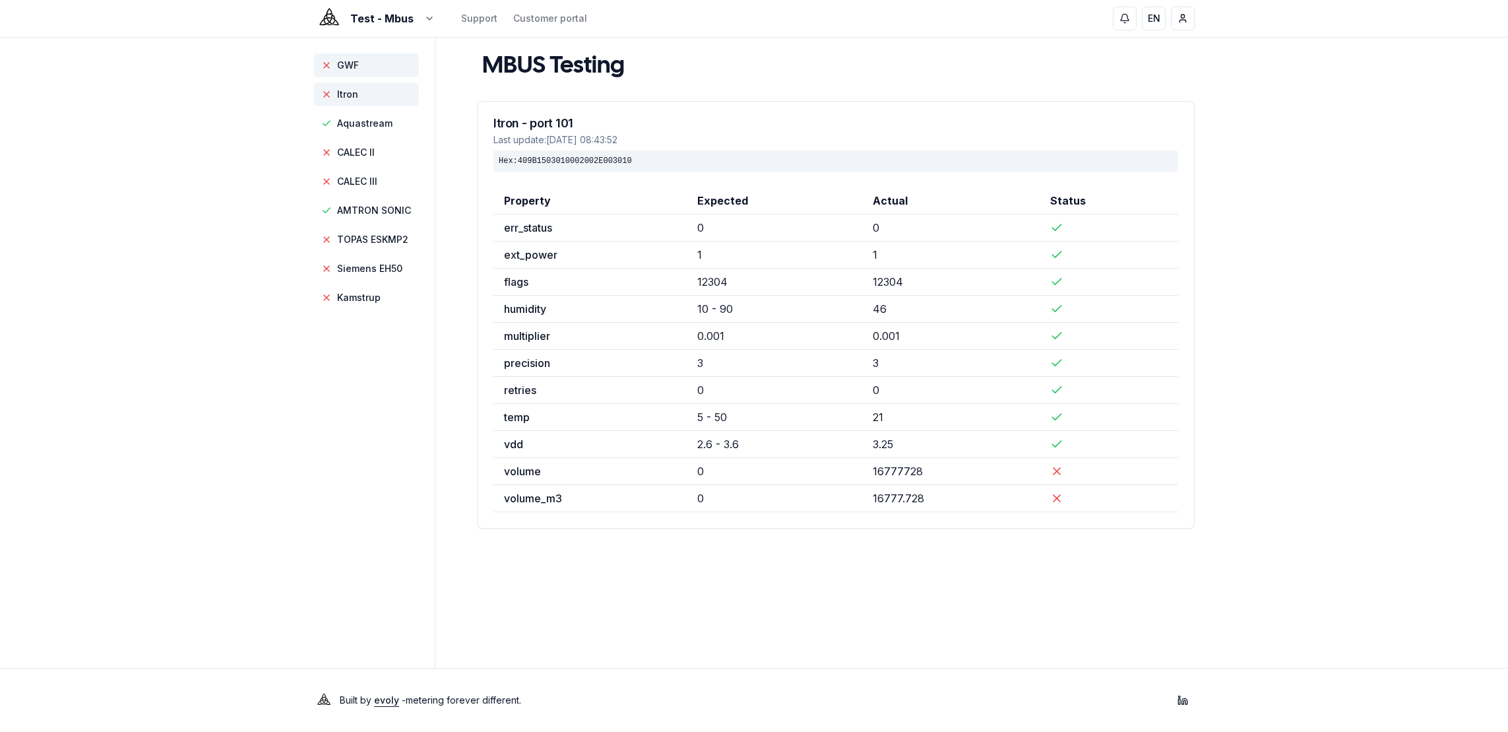
click at [356, 67] on span "GWF" at bounding box center [348, 65] width 22 height 13
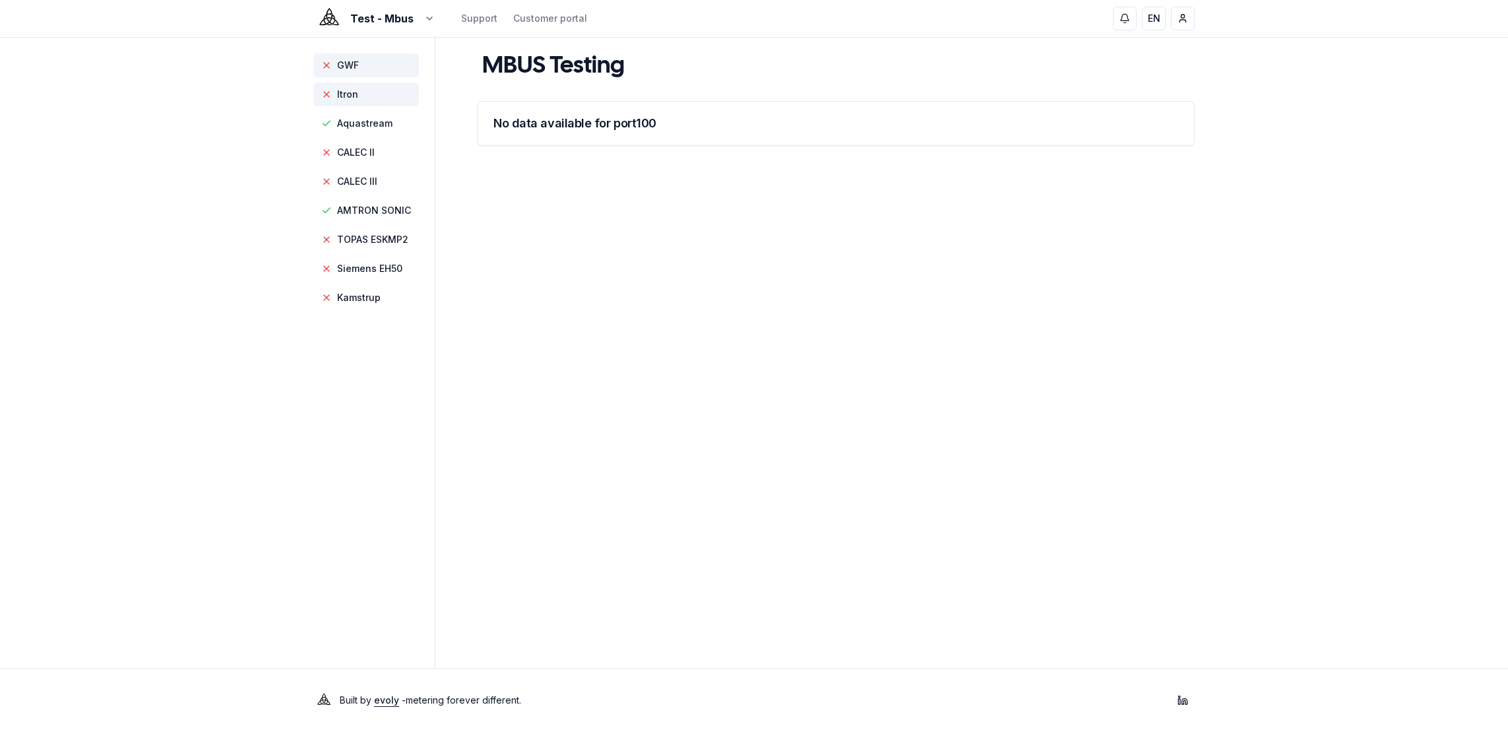
click at [359, 94] on span "Itron" at bounding box center [366, 94] width 106 height 24
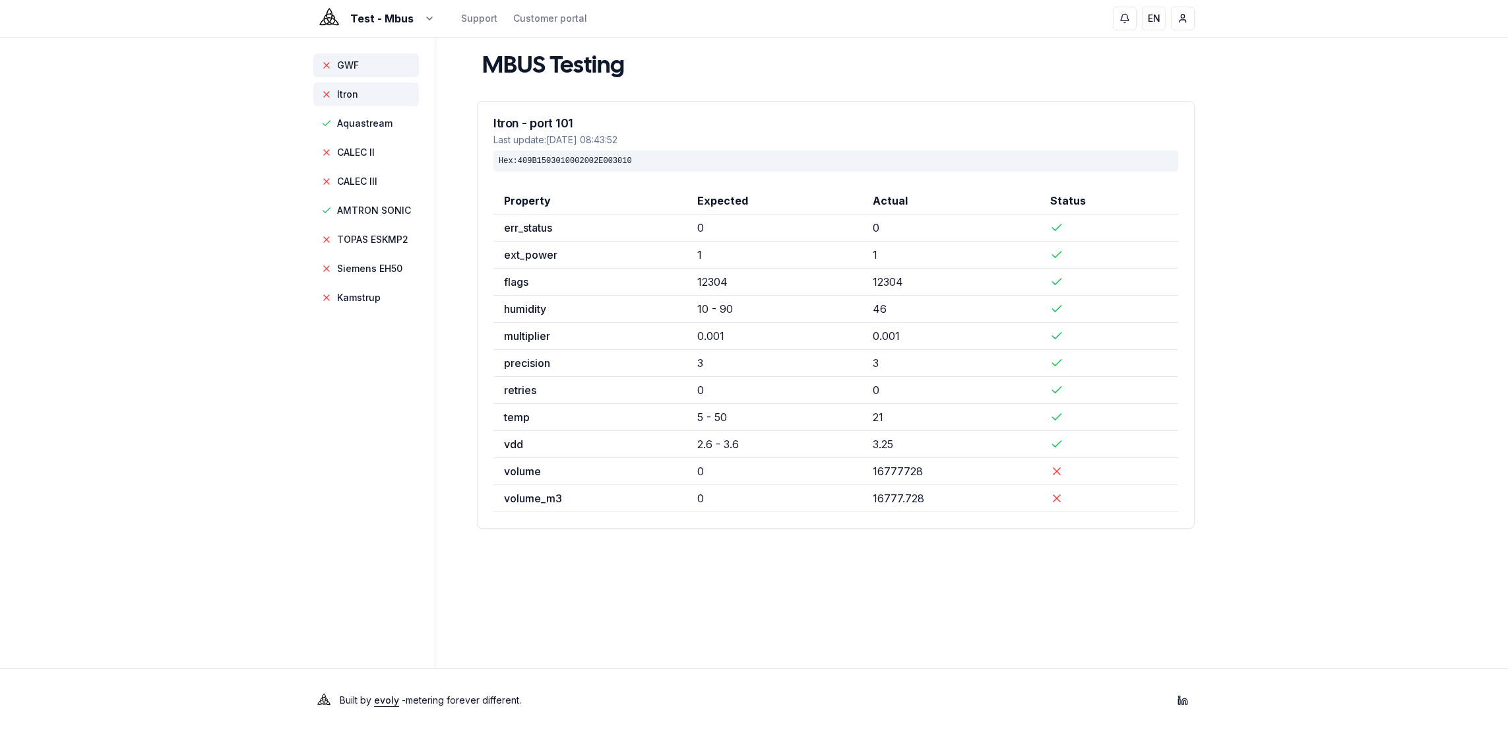
click at [356, 68] on span "GWF" at bounding box center [348, 65] width 22 height 13
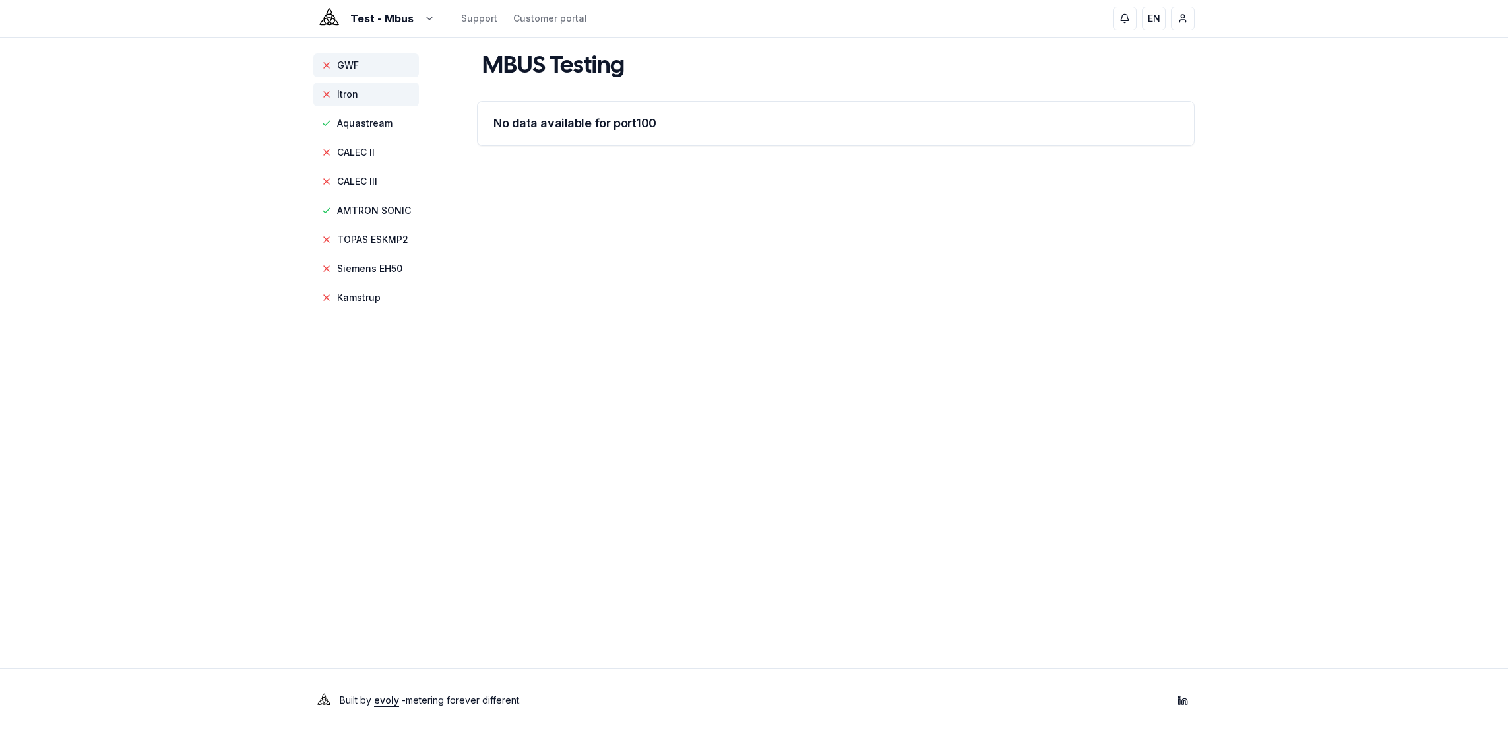
click at [363, 100] on span "Itron" at bounding box center [366, 94] width 106 height 24
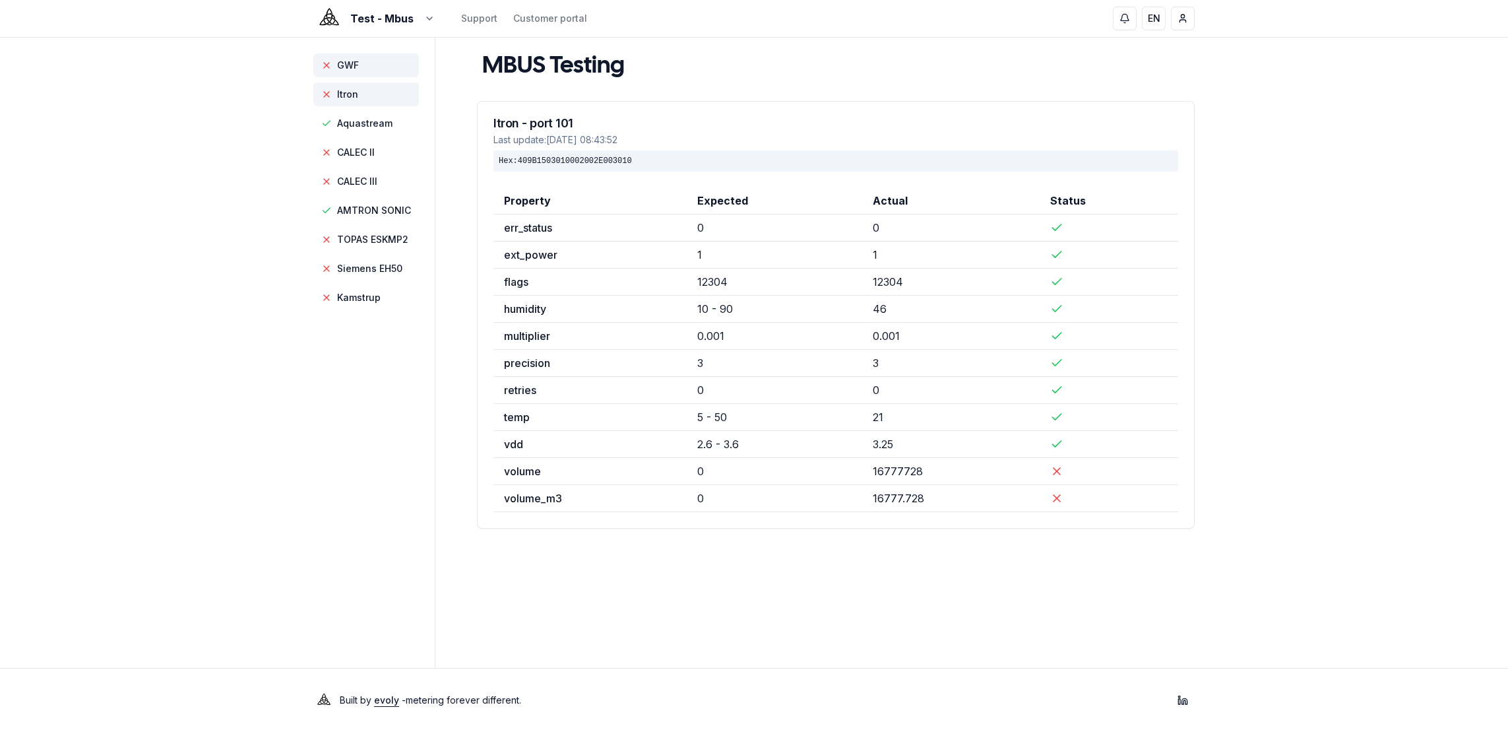
click at [346, 71] on span "GWF" at bounding box center [348, 65] width 22 height 13
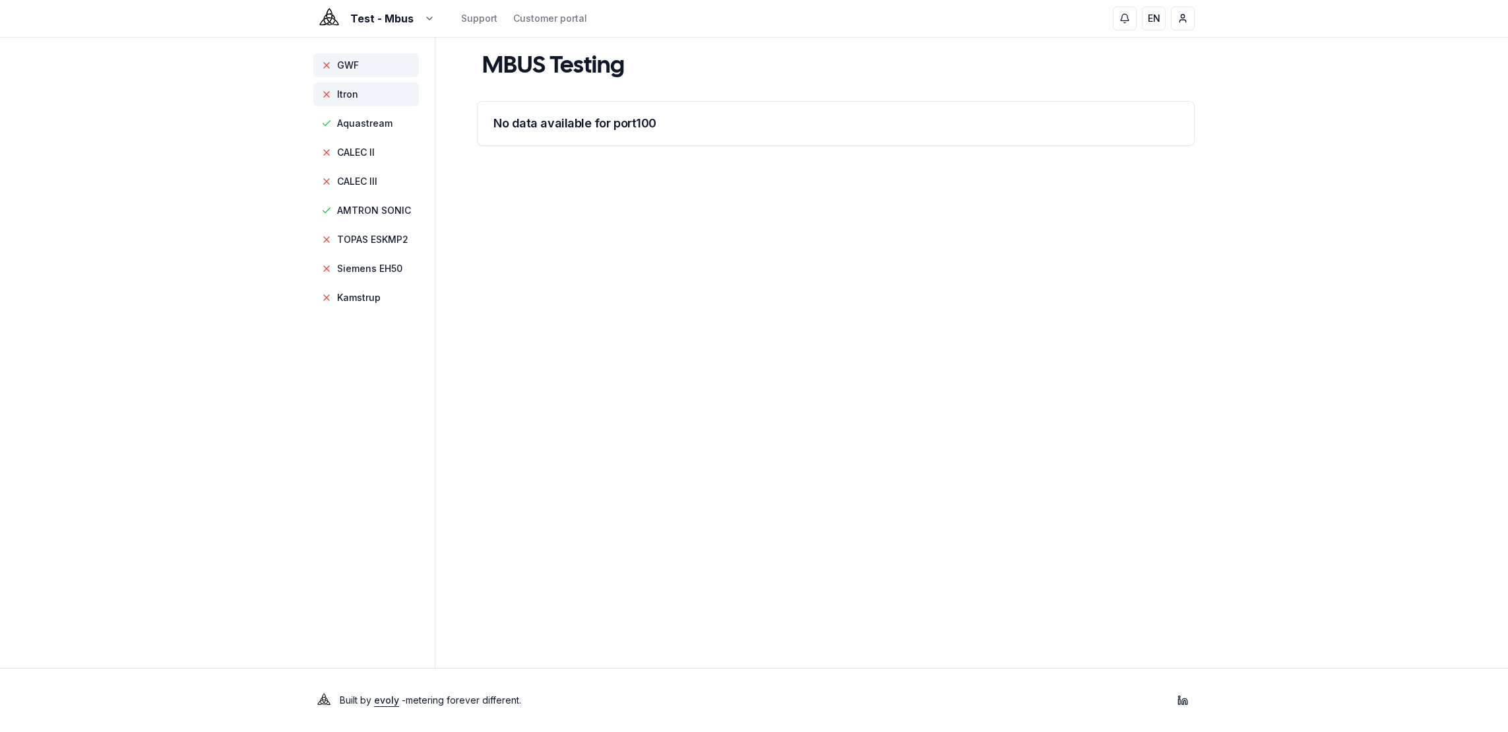
click at [352, 94] on span "Itron" at bounding box center [347, 94] width 21 height 13
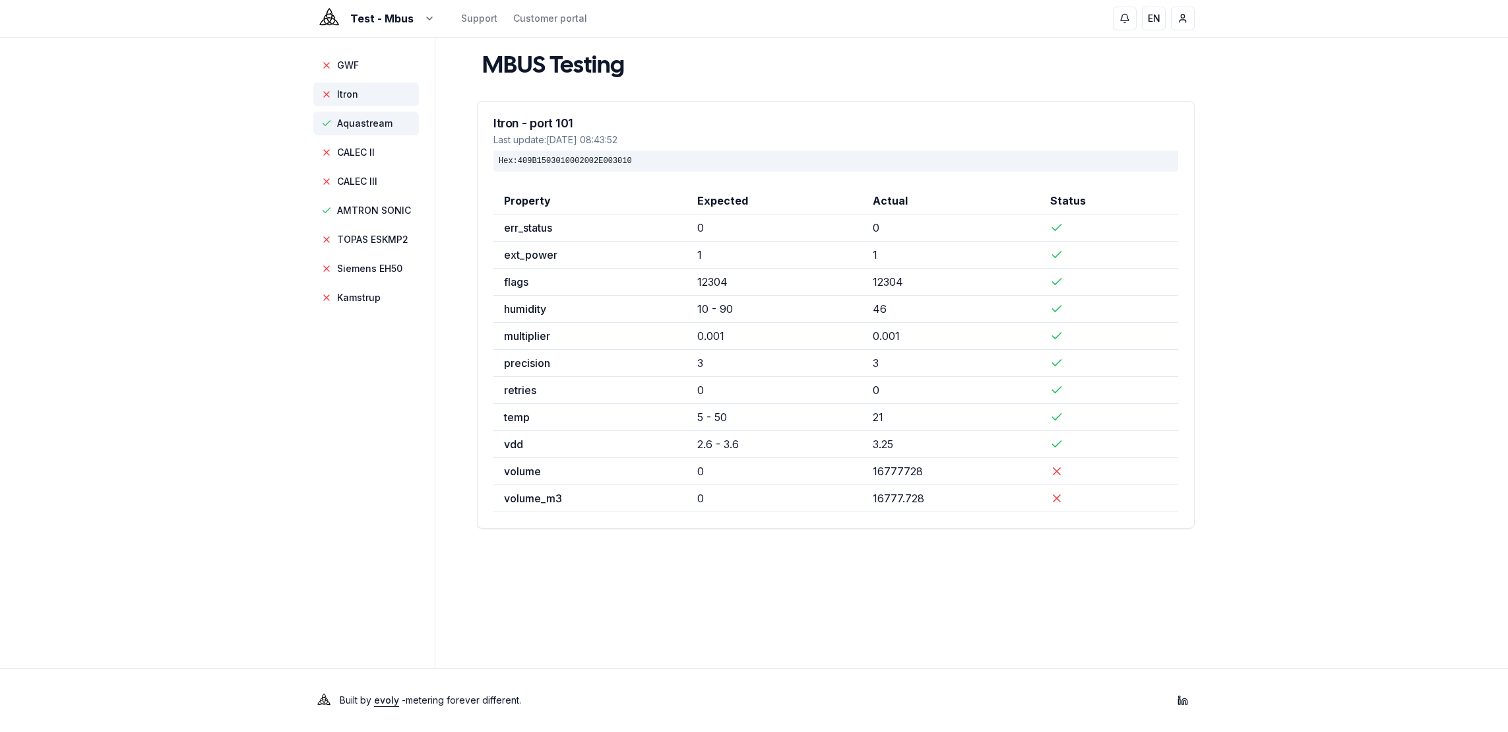
click at [362, 123] on span "Aquastream" at bounding box center [364, 123] width 55 height 13
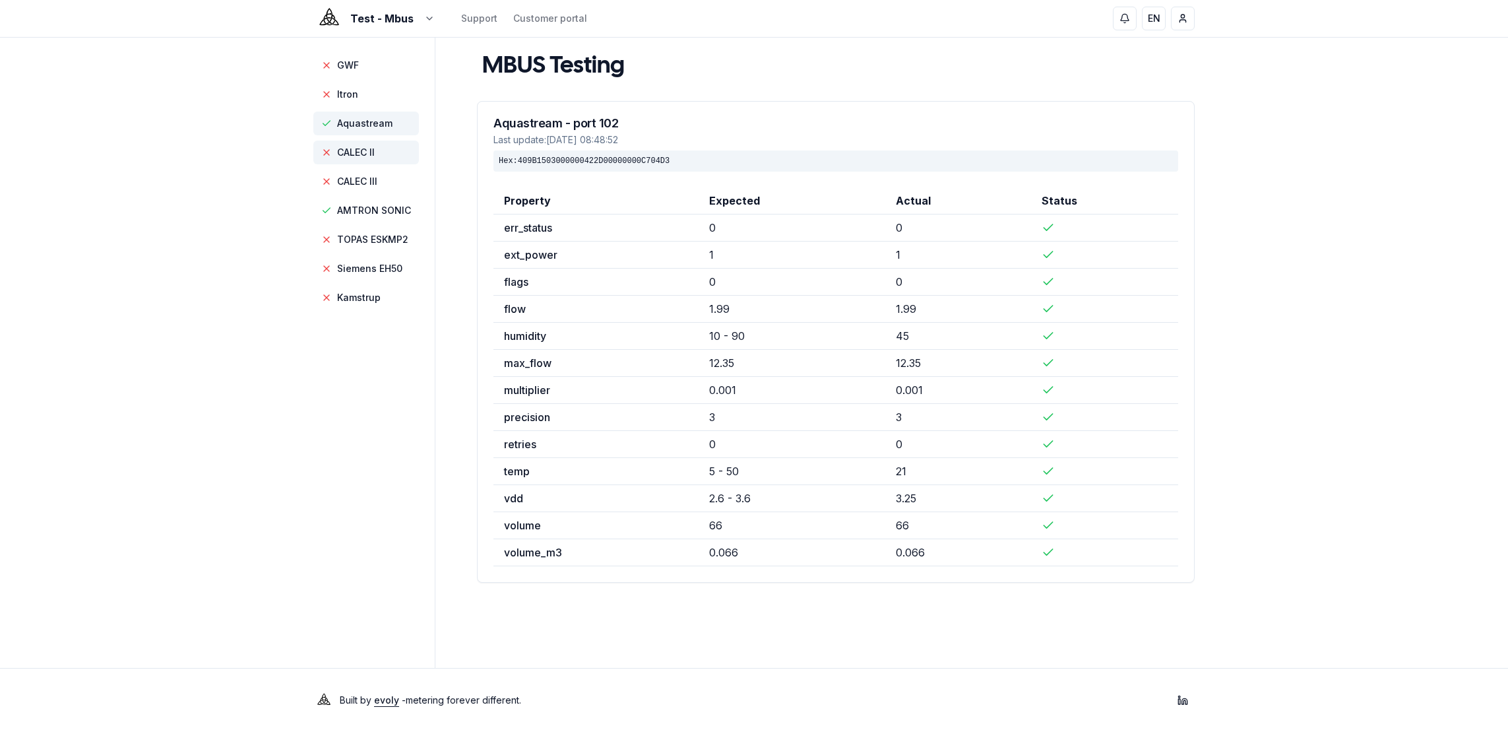
click at [347, 155] on span "CALEC II" at bounding box center [356, 152] width 38 height 13
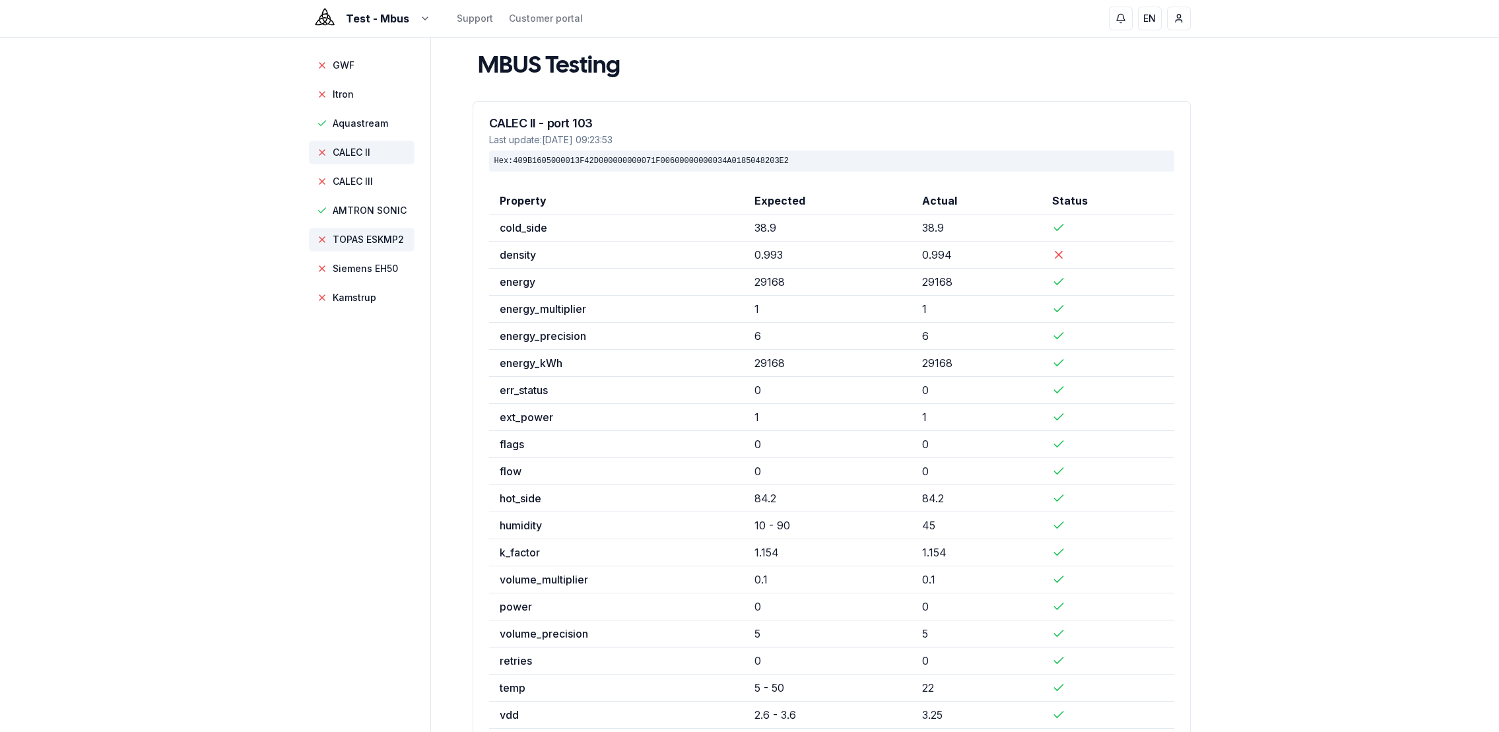
click at [371, 234] on span "TOPAS ESKMP2" at bounding box center [368, 239] width 71 height 13
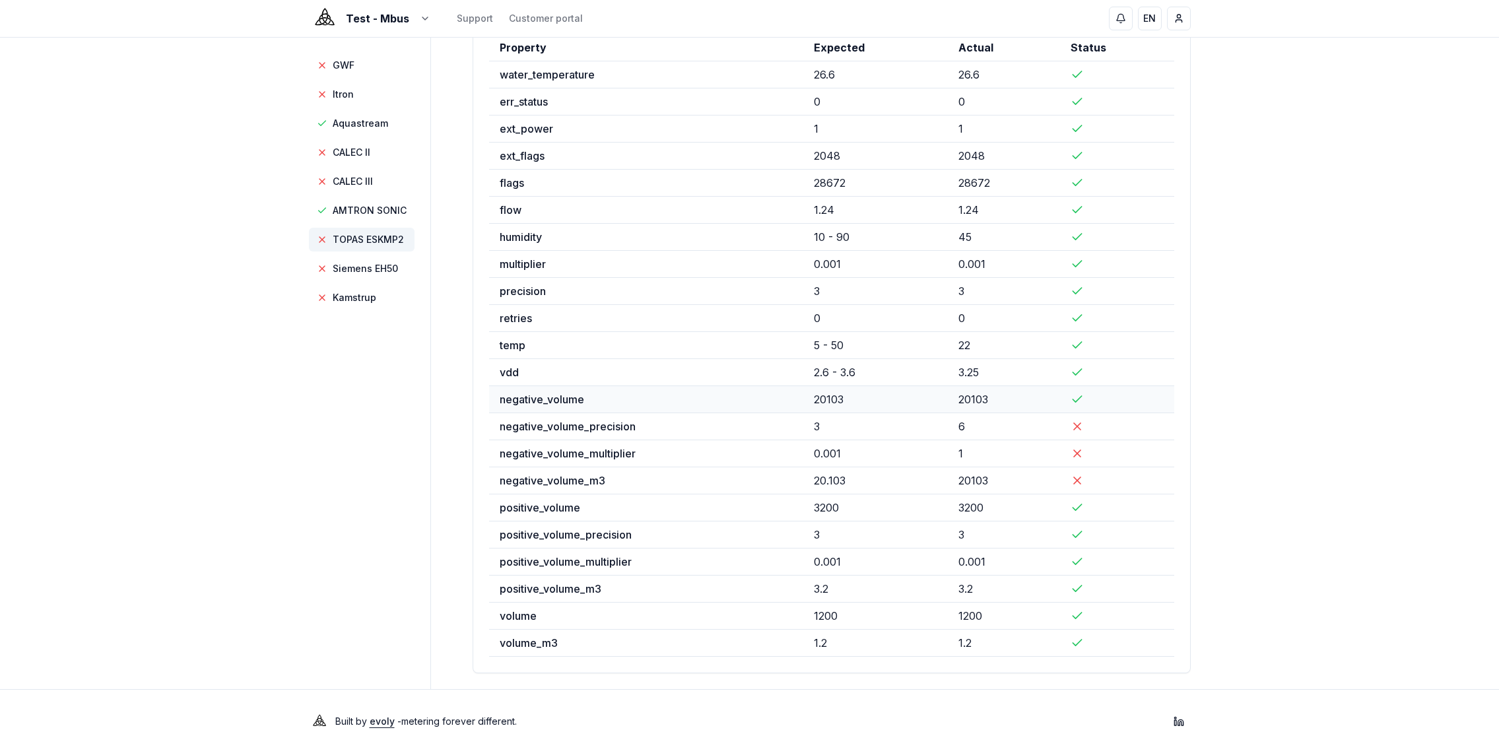
scroll to position [174, 0]
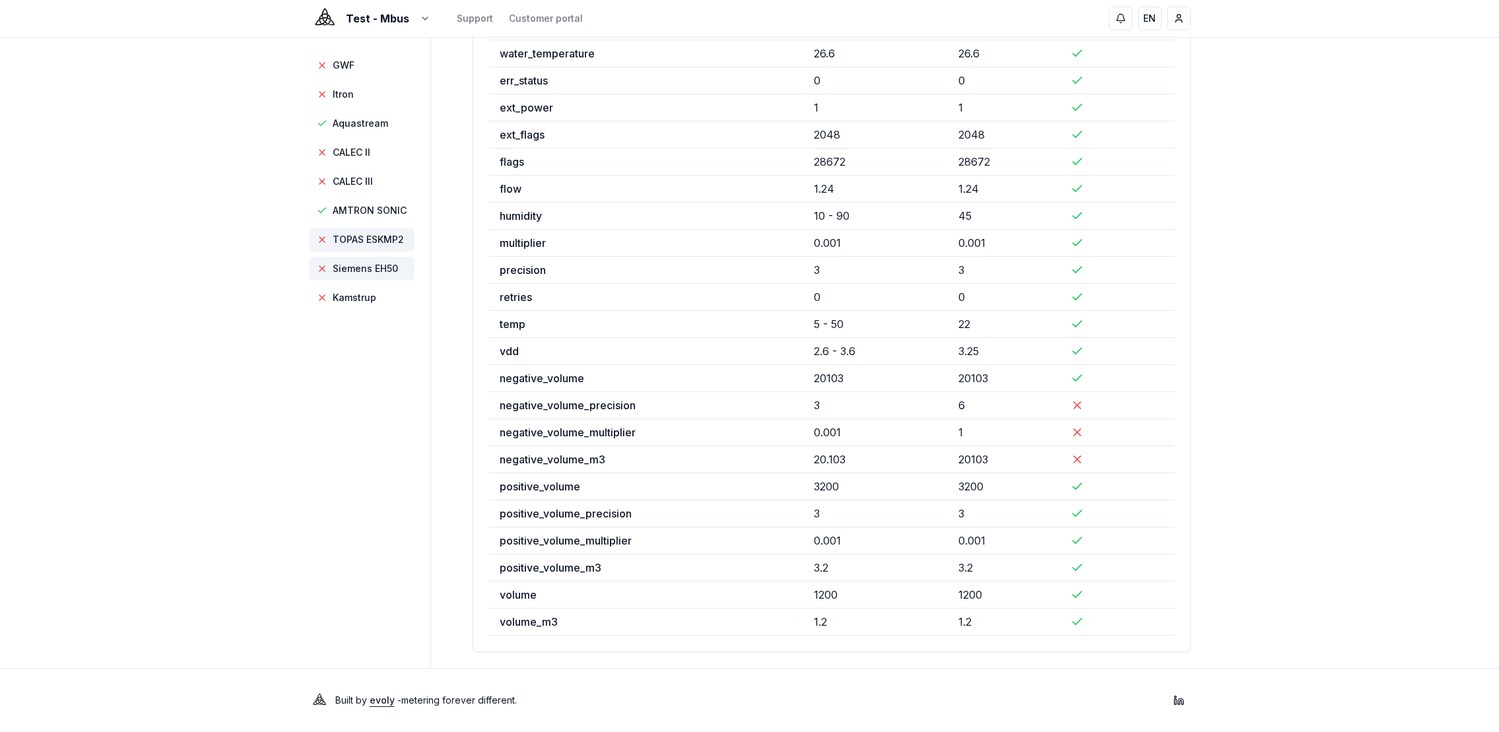
click at [373, 275] on span "Siemens EH50" at bounding box center [365, 268] width 65 height 13
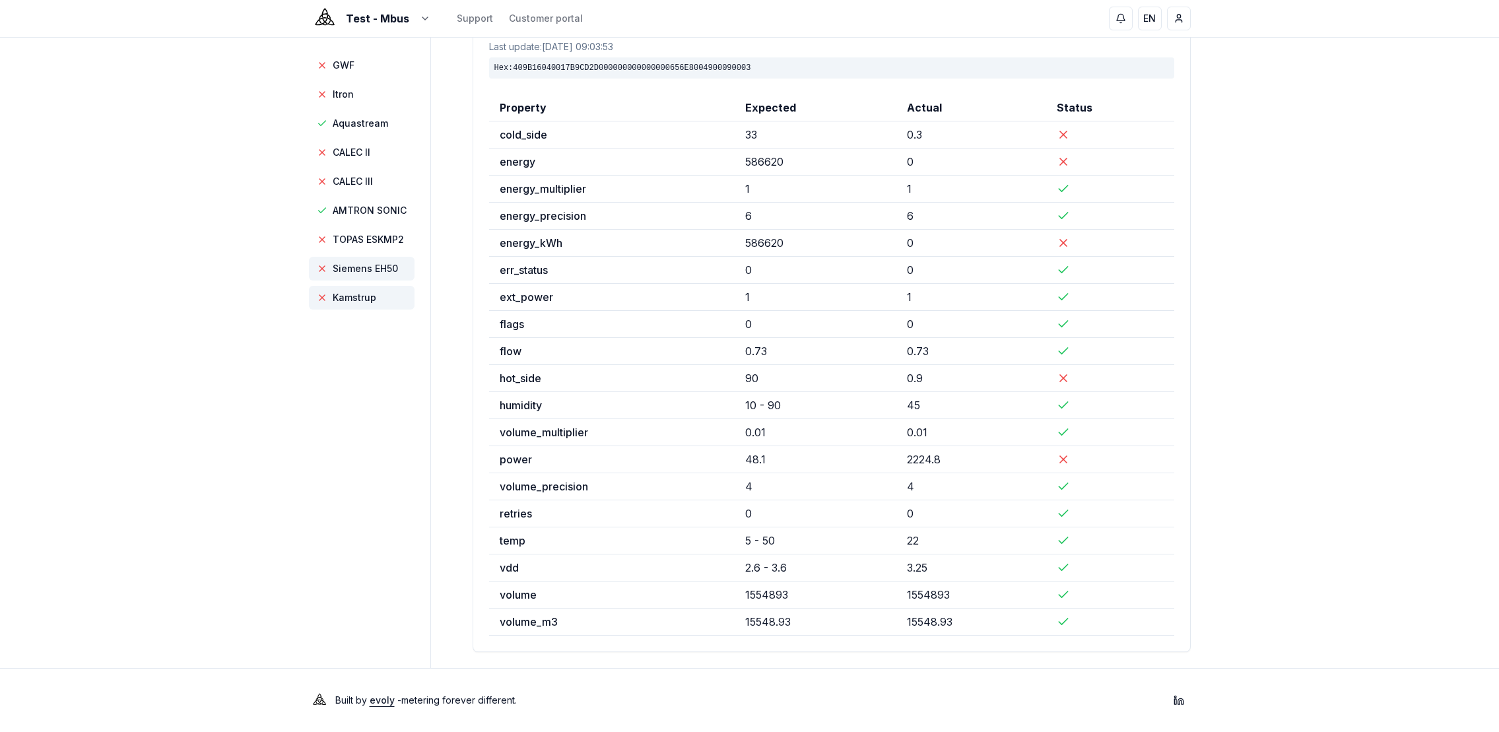
click at [356, 302] on span "Kamstrup" at bounding box center [355, 297] width 44 height 13
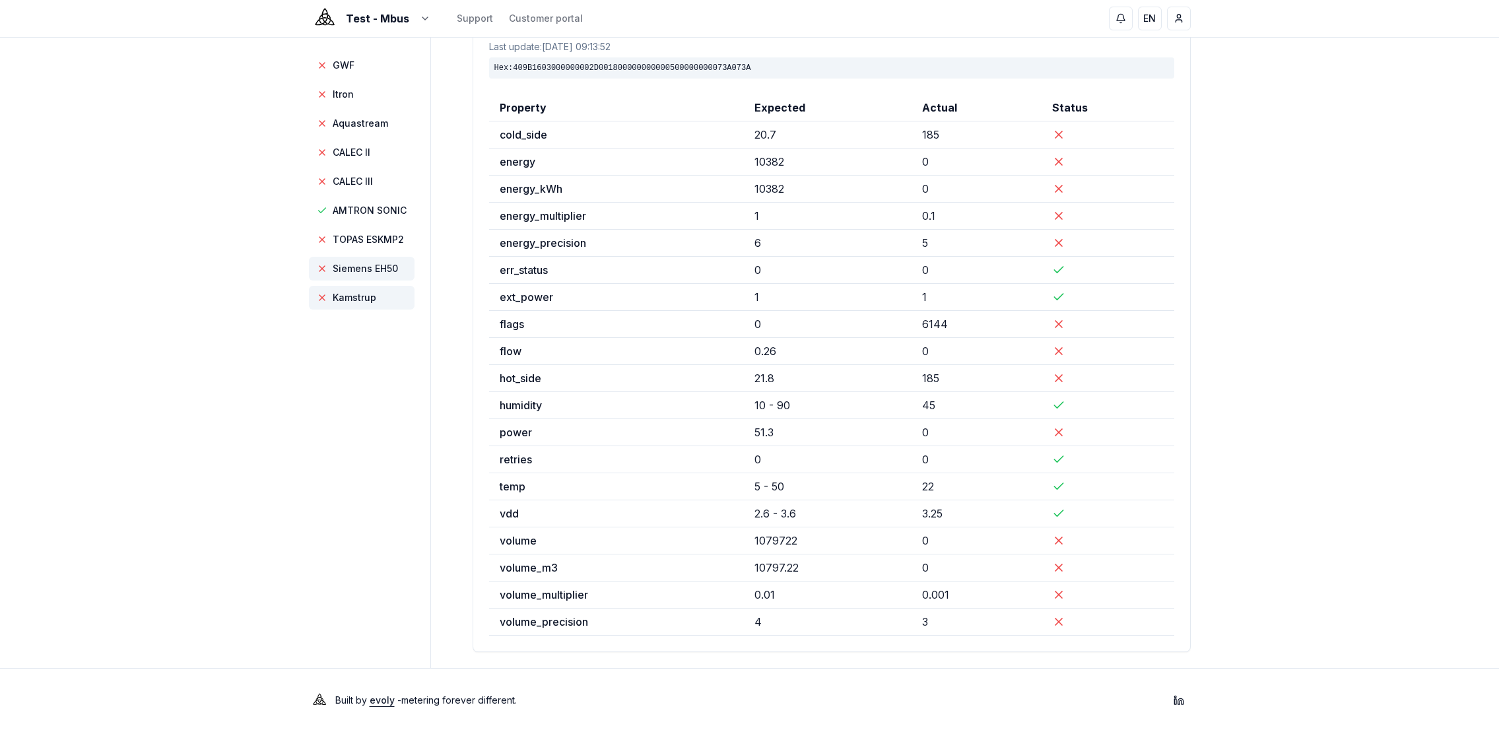
click at [337, 269] on span "Siemens EH50" at bounding box center [365, 268] width 65 height 13
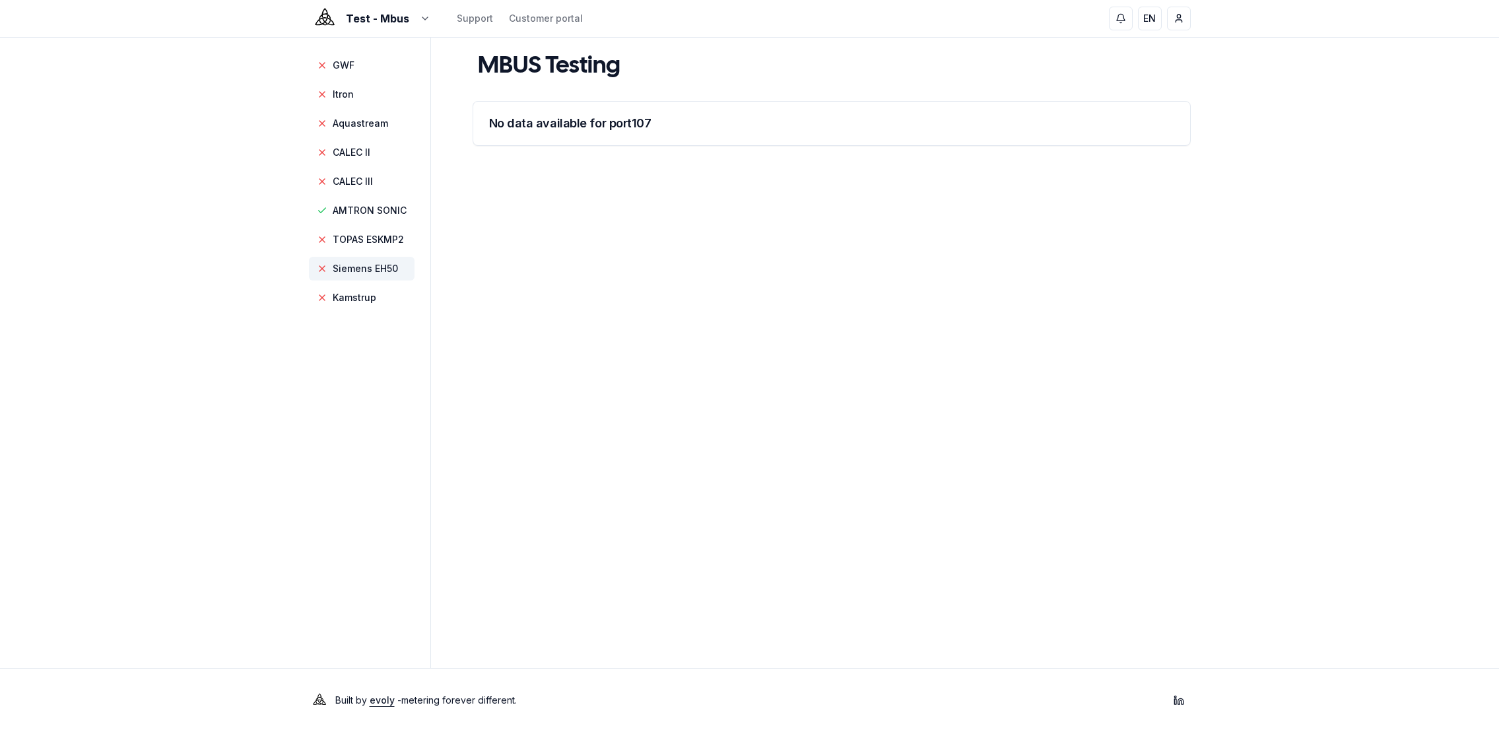
scroll to position [0, 0]
click at [366, 242] on span "TOPAS ESKMP2" at bounding box center [372, 239] width 71 height 13
drag, startPoint x: 361, startPoint y: 245, endPoint x: 360, endPoint y: 223, distance: 21.8
click at [360, 244] on span "TOPAS ESKMP2" at bounding box center [372, 239] width 71 height 13
click at [365, 203] on span "AMTRON SONIC" at bounding box center [366, 211] width 106 height 24
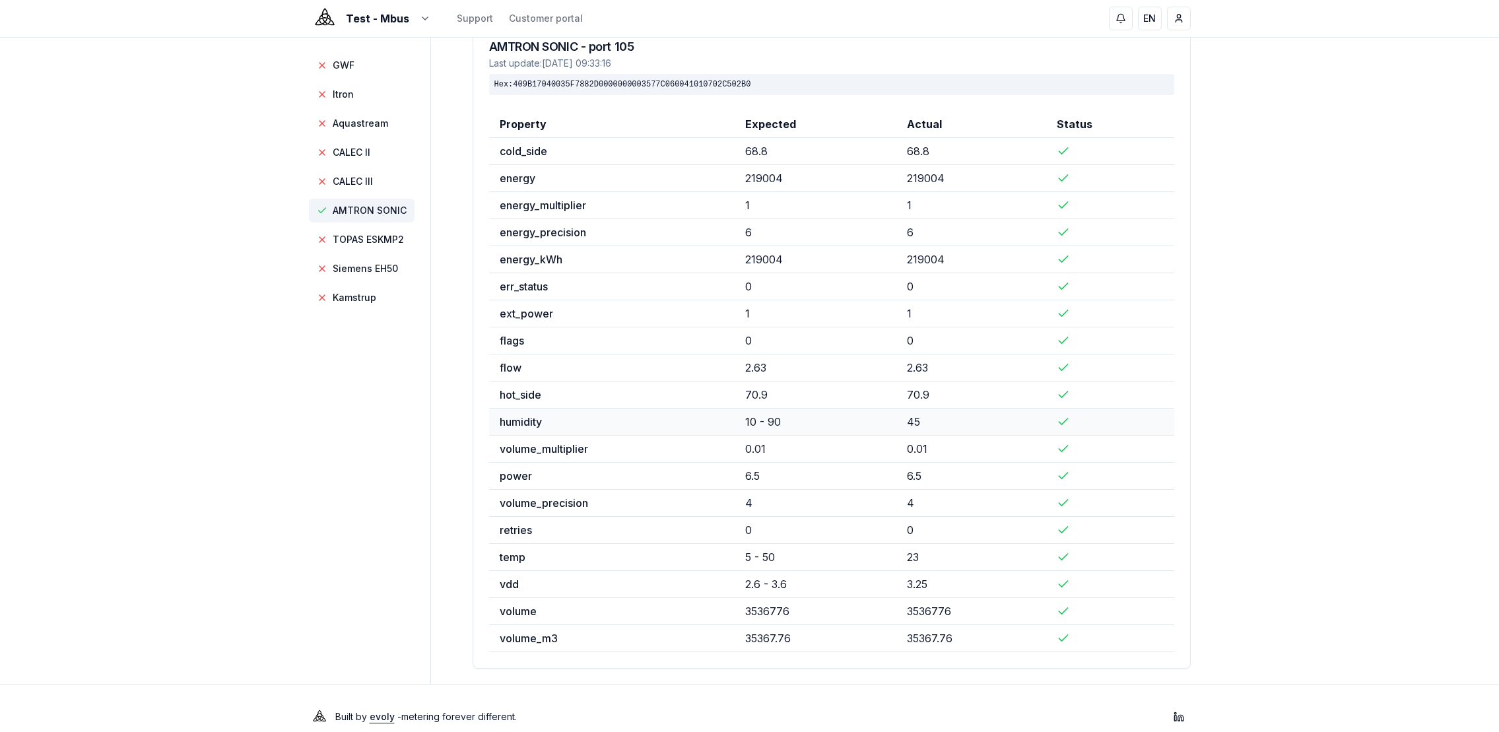
scroll to position [93, 0]
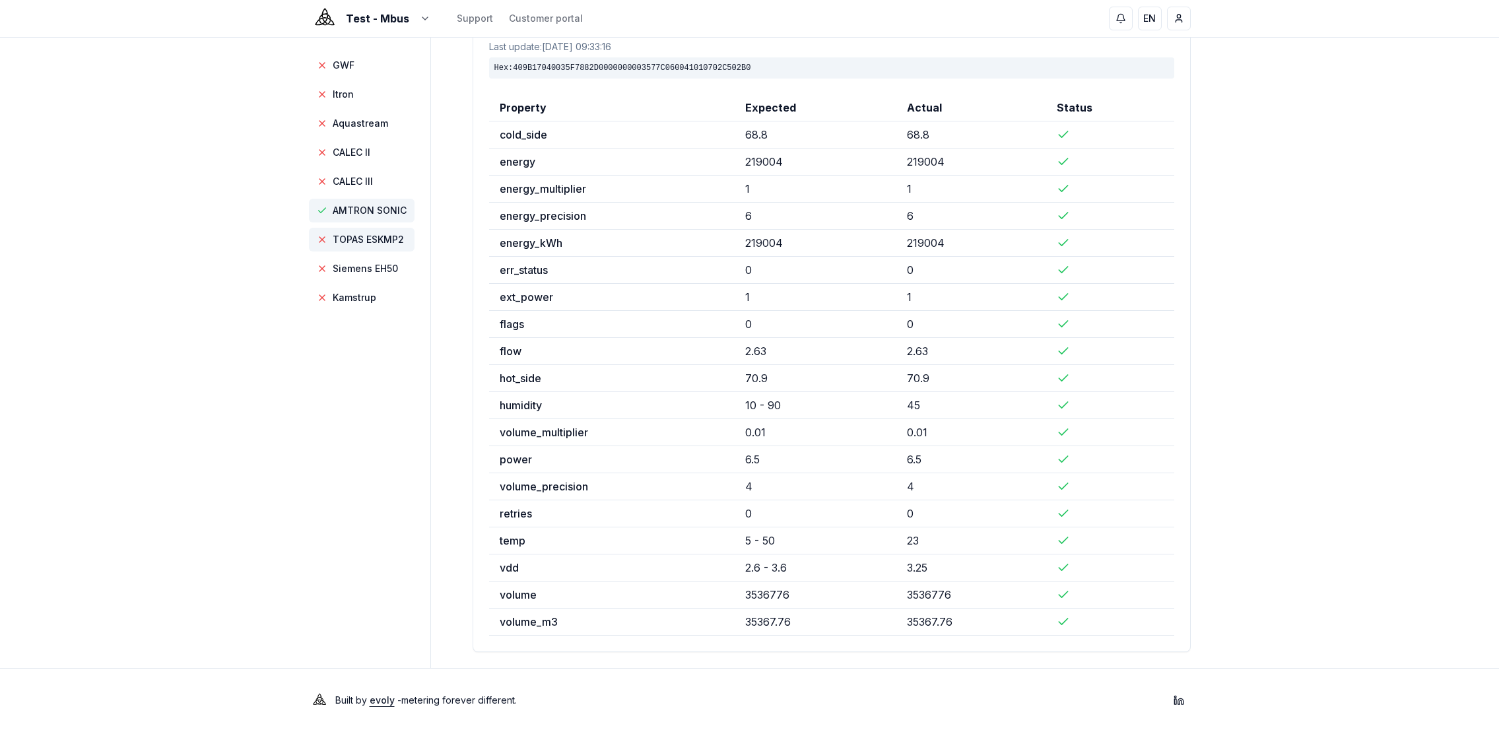
click at [375, 243] on span "TOPAS ESKMP2" at bounding box center [368, 239] width 71 height 13
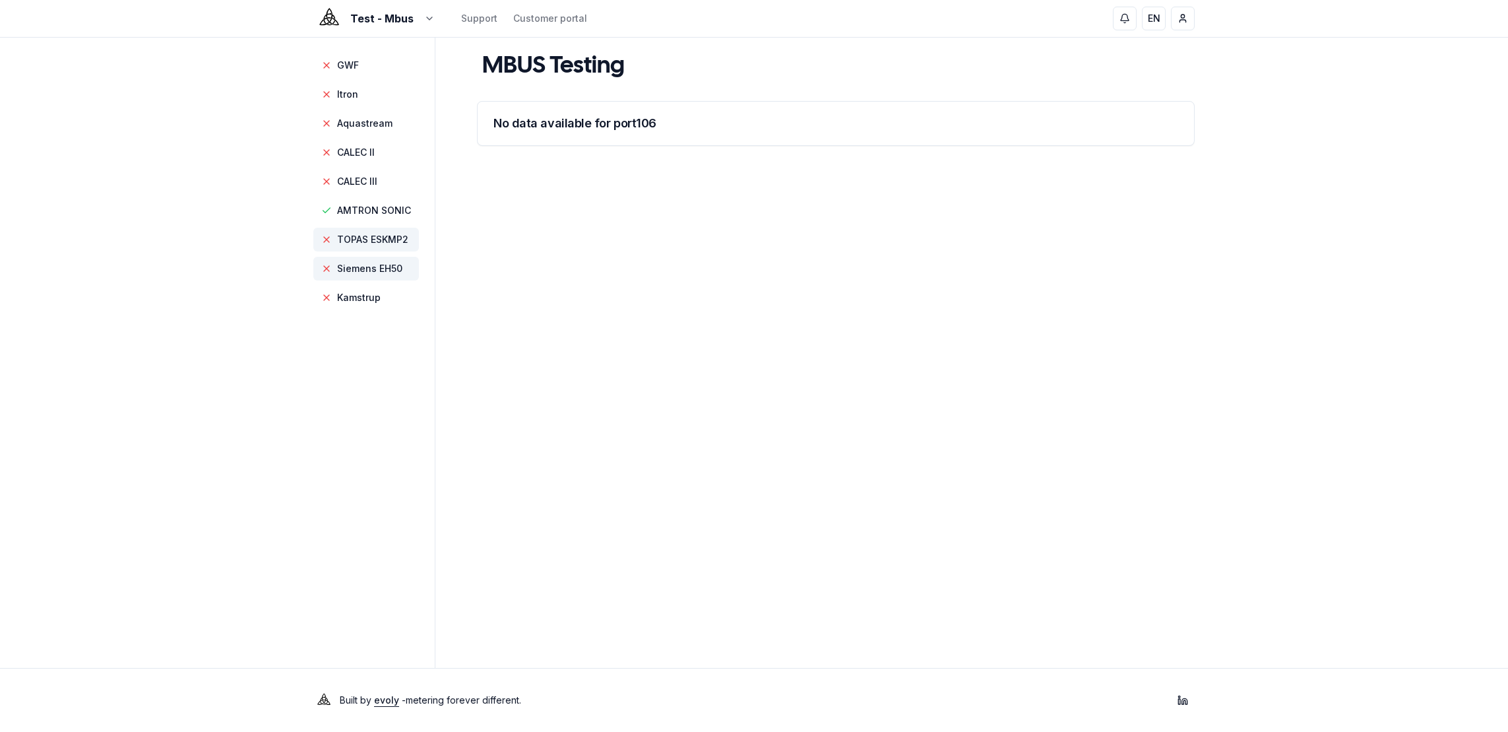
click at [361, 273] on span "Siemens EH50" at bounding box center [369, 268] width 65 height 13
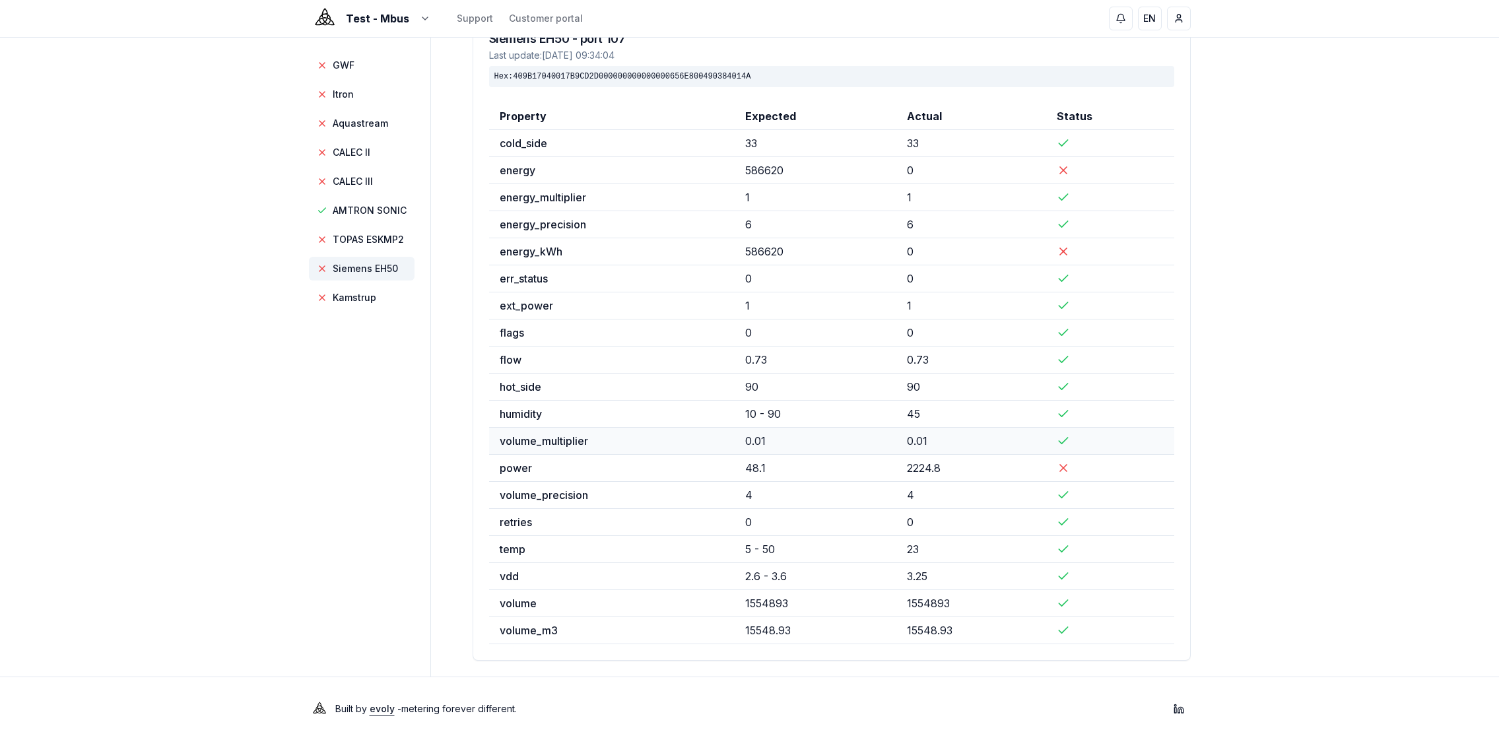
scroll to position [93, 0]
